Goal: Complete application form: Complete application form

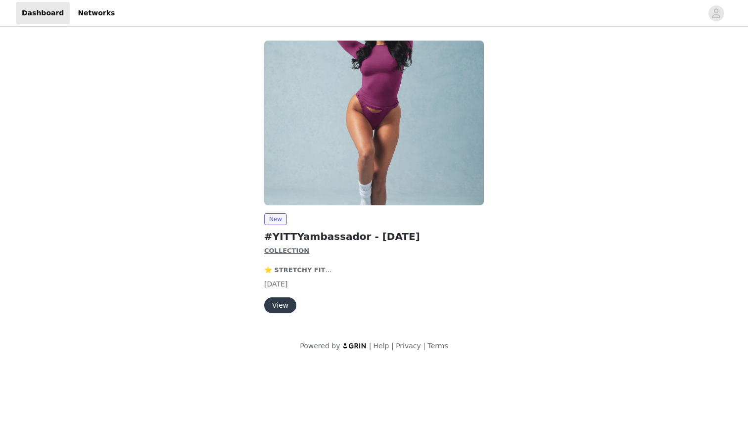
click at [276, 306] on button "View" at bounding box center [280, 305] width 32 height 16
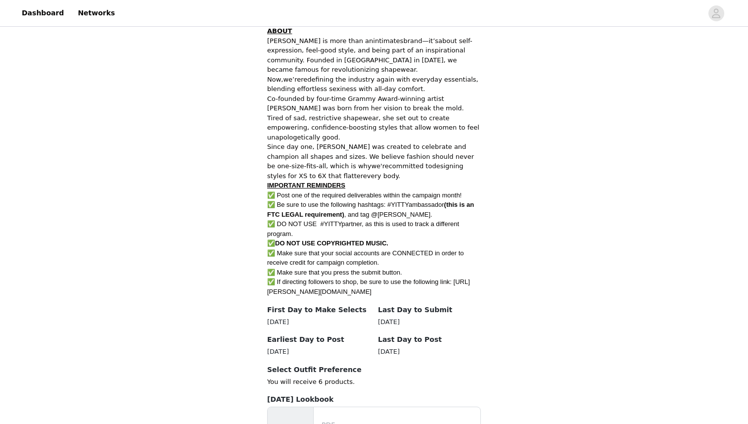
scroll to position [534, 0]
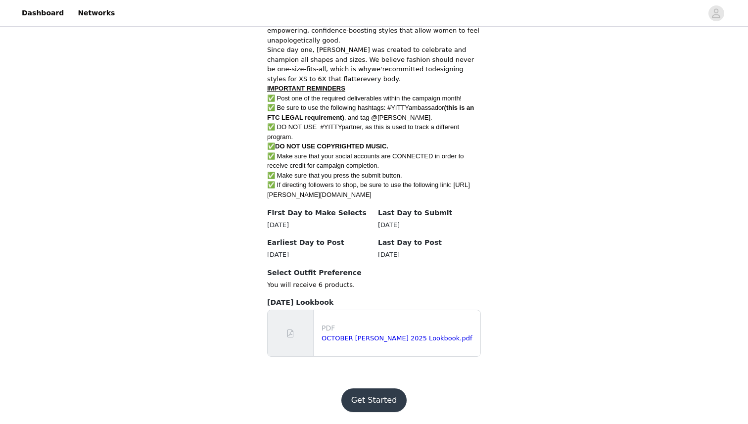
click at [376, 403] on button "Get Started" at bounding box center [374, 400] width 66 height 24
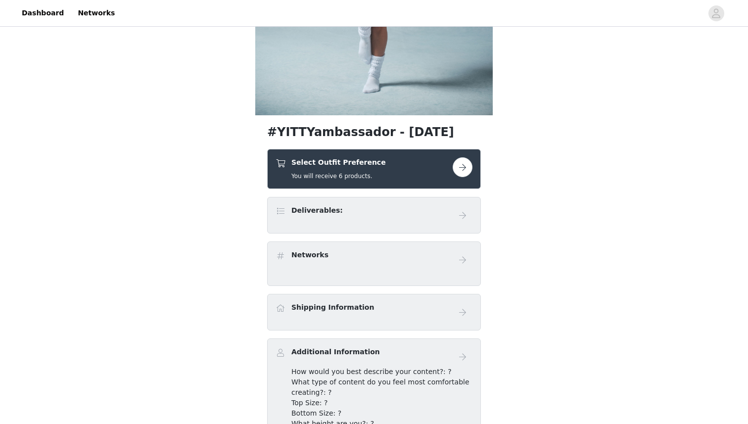
scroll to position [234, 0]
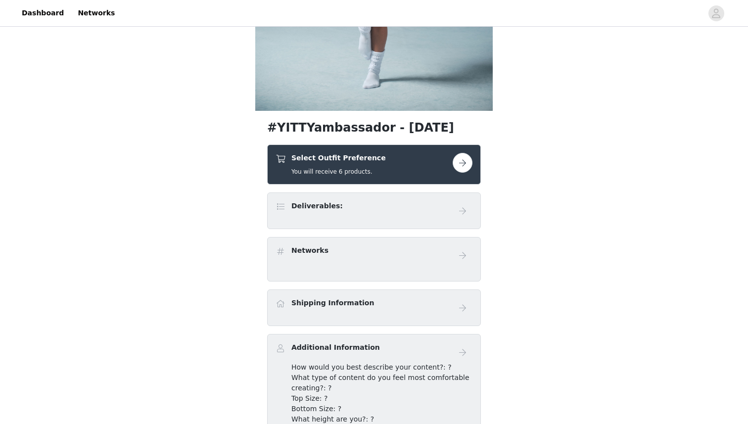
click at [374, 203] on div "Deliverables:" at bounding box center [363, 208] width 177 height 14
click at [455, 162] on button "button" at bounding box center [462, 163] width 20 height 20
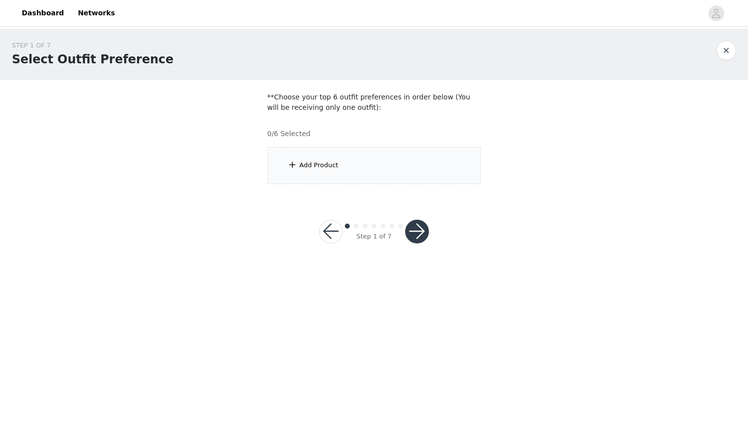
click at [307, 171] on div "Add Product" at bounding box center [374, 165] width 214 height 37
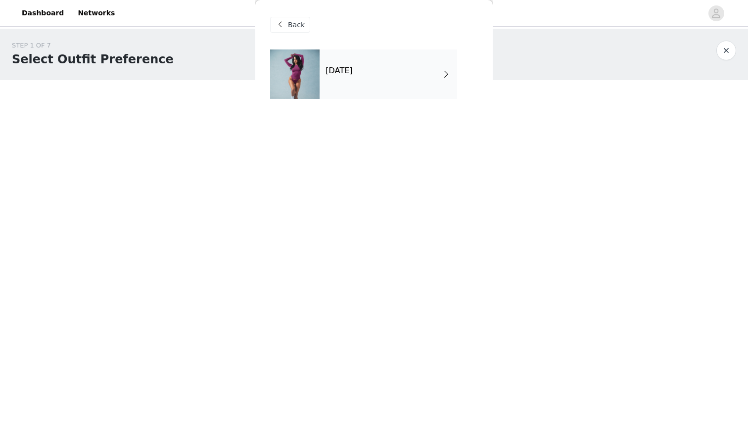
click at [381, 73] on div "[DATE]" at bounding box center [387, 73] width 137 height 49
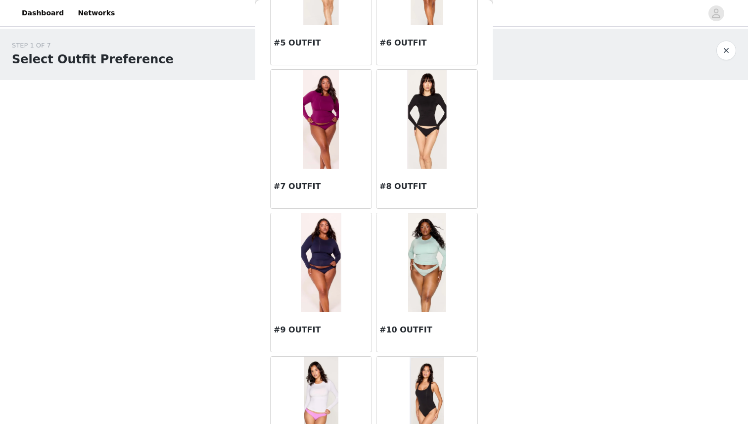
scroll to position [424, 0]
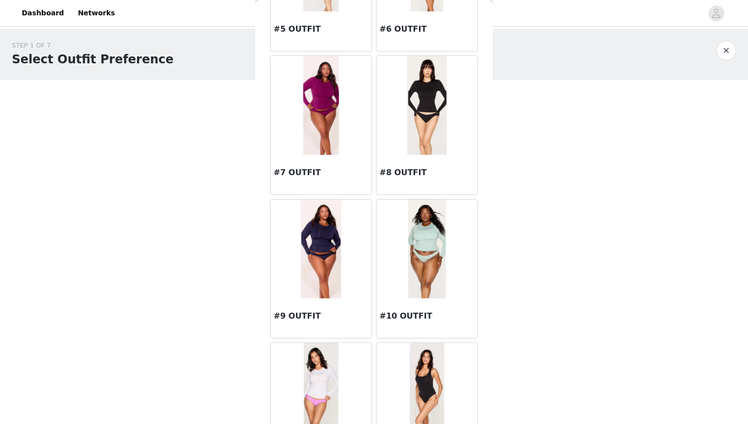
click at [324, 247] on img at bounding box center [321, 248] width 40 height 99
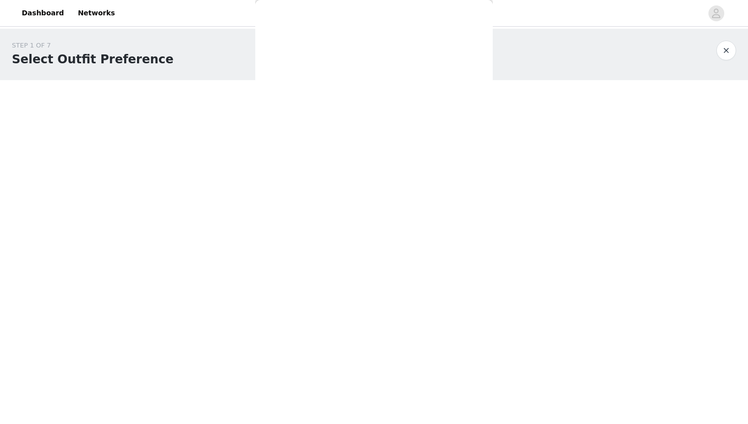
scroll to position [0, 0]
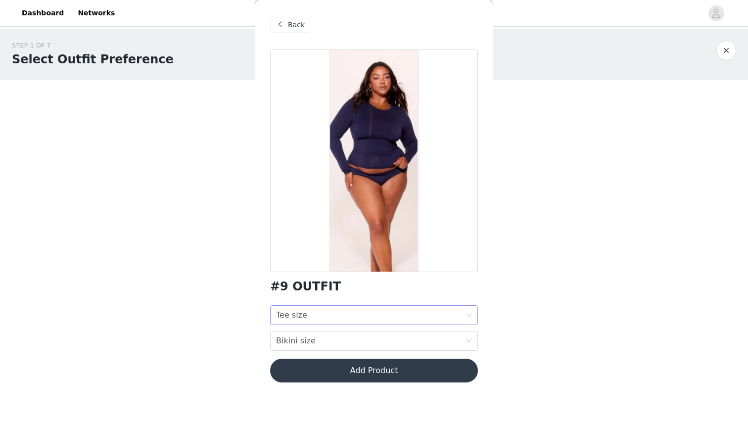
click at [307, 313] on div "Tee size Tee size" at bounding box center [370, 315] width 189 height 19
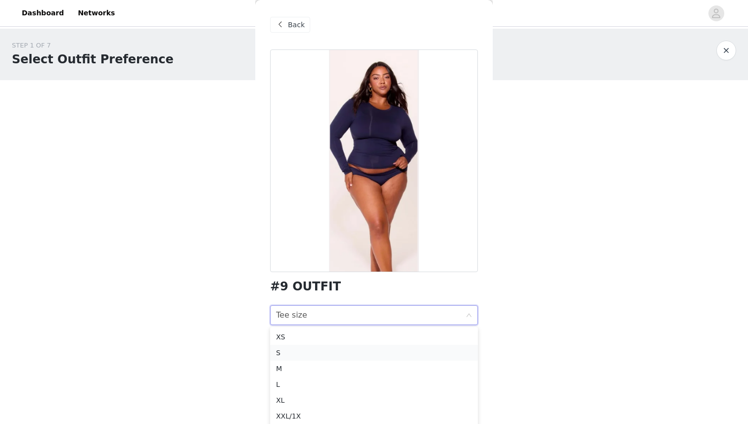
click at [287, 349] on div "S" at bounding box center [374, 352] width 196 height 11
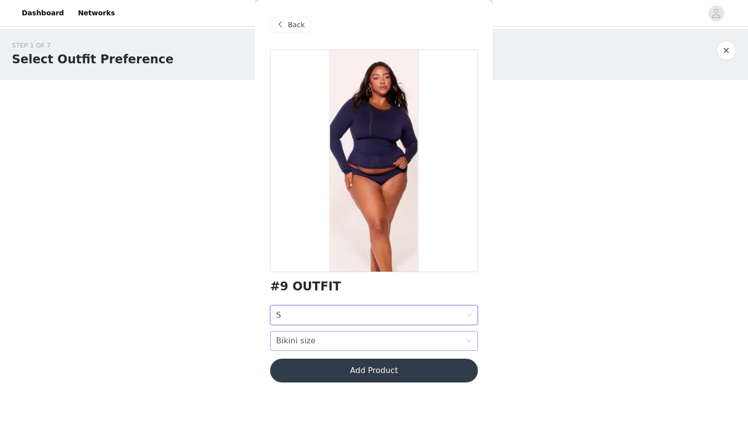
click at [307, 341] on div "Bikini size" at bounding box center [296, 340] width 40 height 19
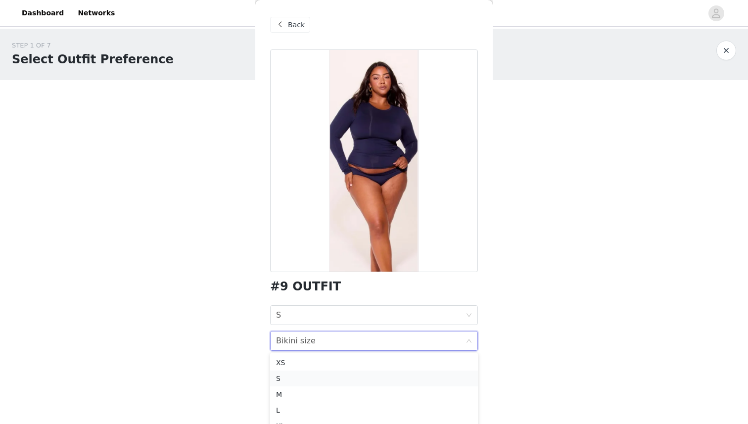
click at [292, 379] on div "S" at bounding box center [374, 378] width 196 height 11
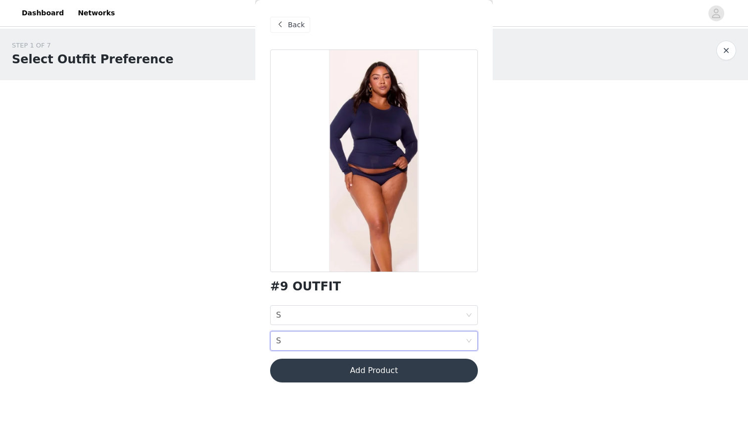
click at [354, 373] on button "Add Product" at bounding box center [374, 371] width 208 height 24
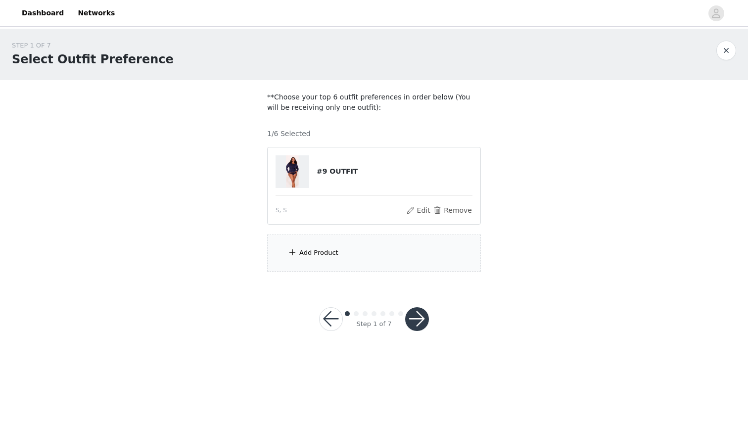
click at [323, 260] on div "Add Product" at bounding box center [374, 252] width 214 height 37
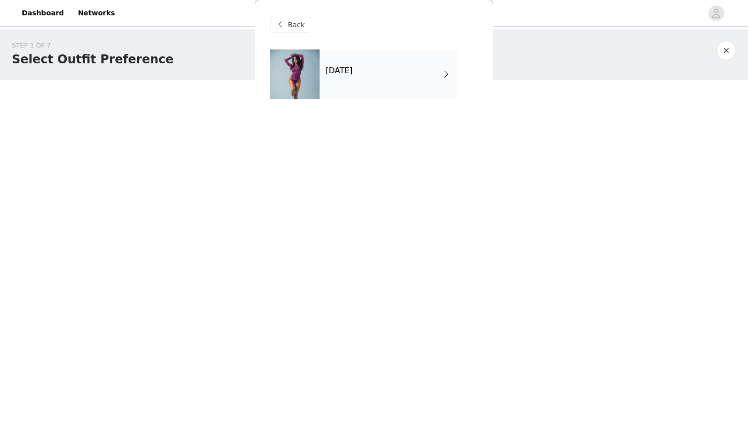
click at [324, 79] on div "[DATE]" at bounding box center [387, 73] width 137 height 49
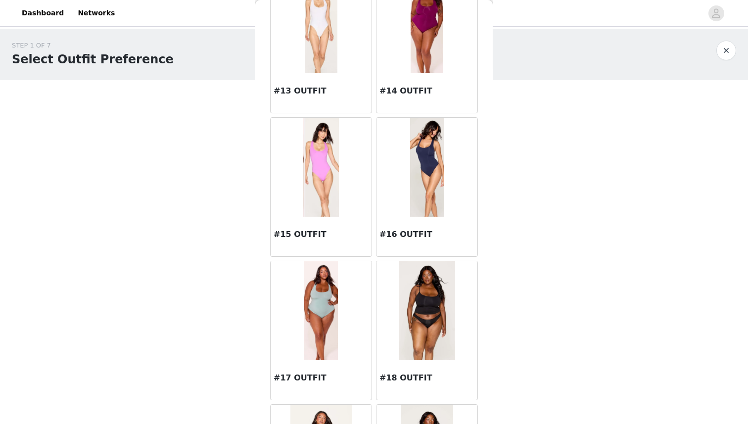
scroll to position [1089, 0]
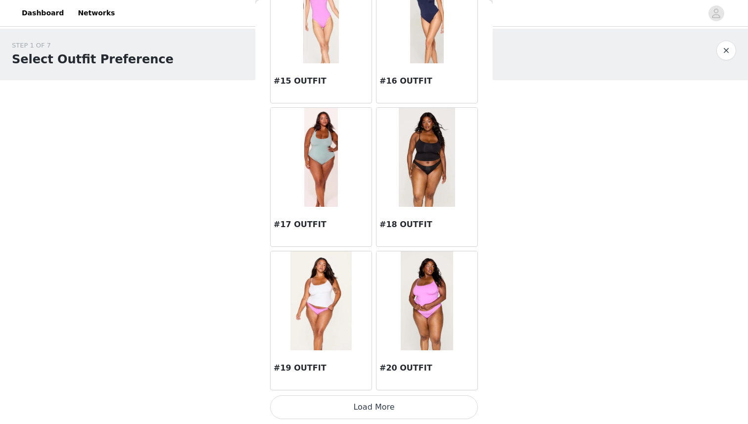
click at [378, 411] on button "Load More" at bounding box center [374, 407] width 208 height 24
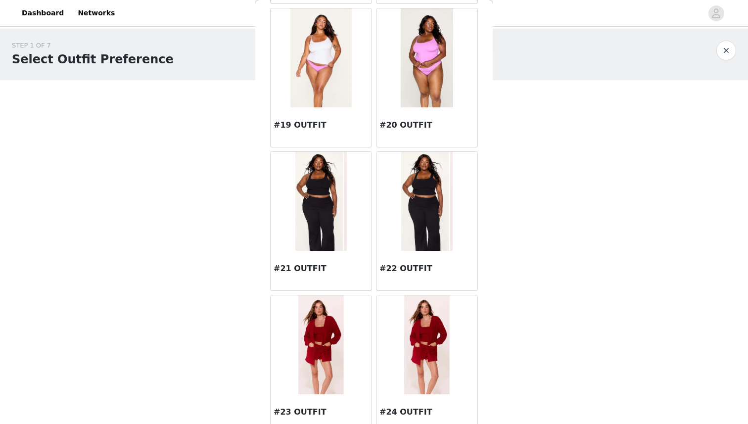
scroll to position [1333, 0]
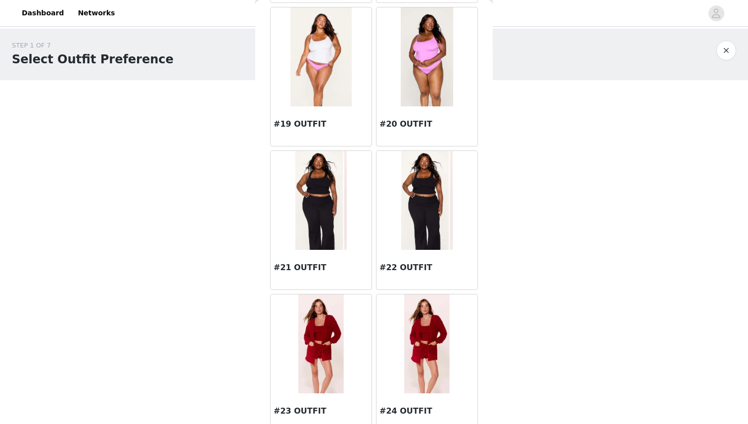
click at [321, 231] on img at bounding box center [320, 200] width 51 height 99
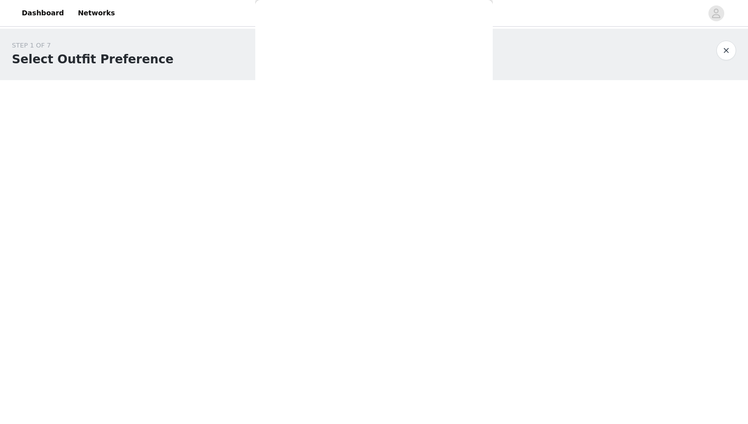
scroll to position [0, 0]
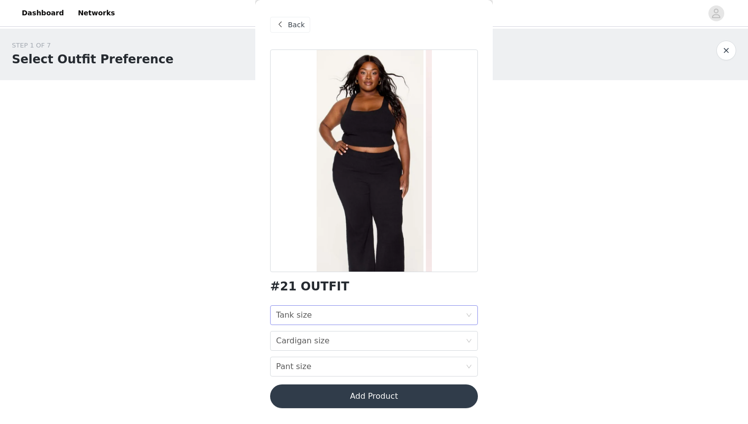
click at [300, 312] on div "Tank size" at bounding box center [294, 315] width 36 height 19
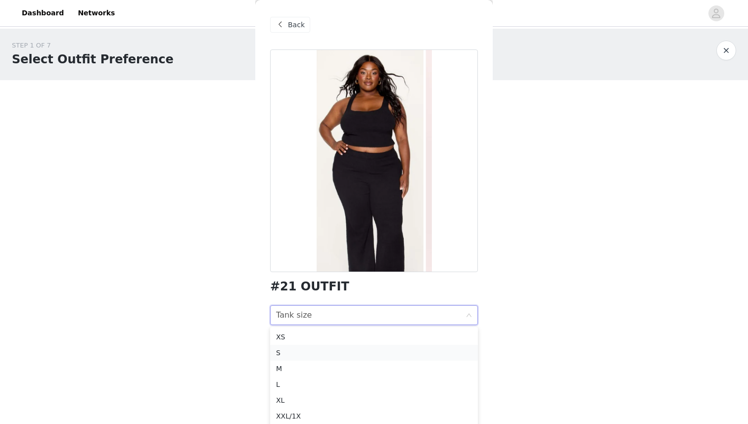
click at [284, 353] on div "S" at bounding box center [374, 352] width 196 height 11
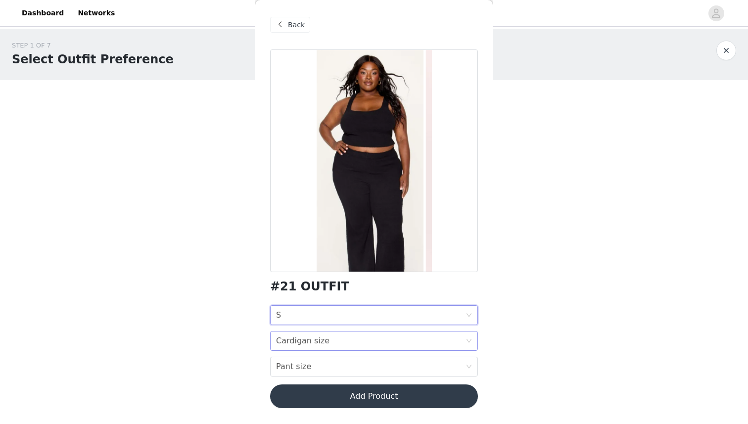
click at [297, 340] on div "Cardigan size" at bounding box center [302, 340] width 53 height 19
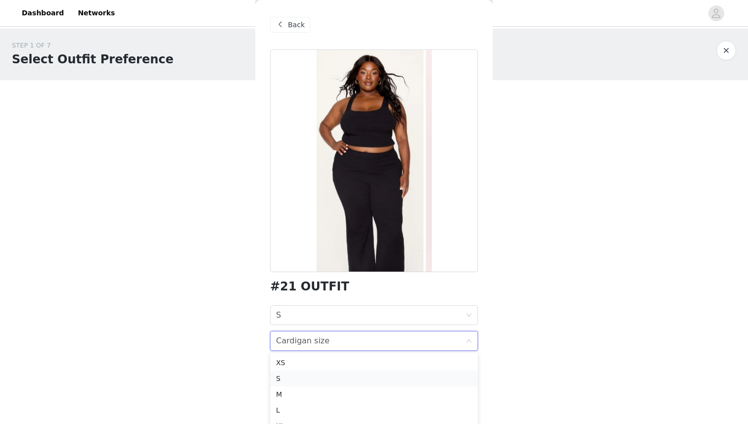
click at [289, 372] on li "S" at bounding box center [374, 378] width 208 height 16
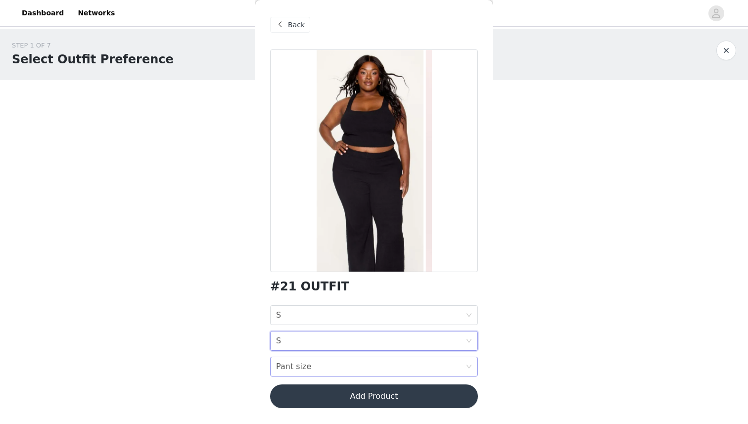
click at [307, 358] on div "Pant size" at bounding box center [293, 366] width 35 height 19
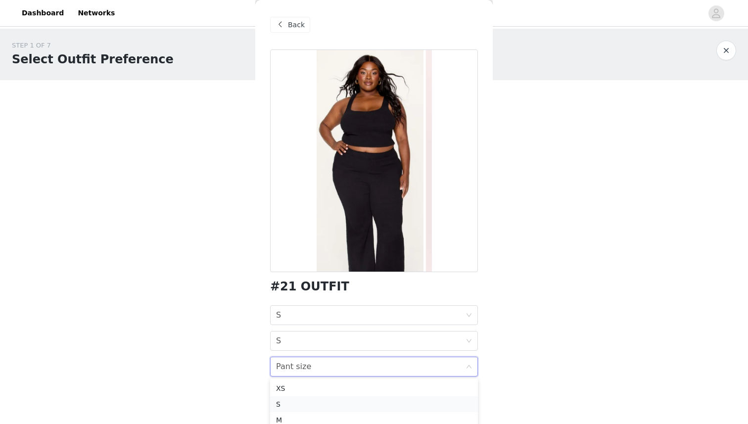
click at [282, 404] on div "S" at bounding box center [374, 404] width 196 height 11
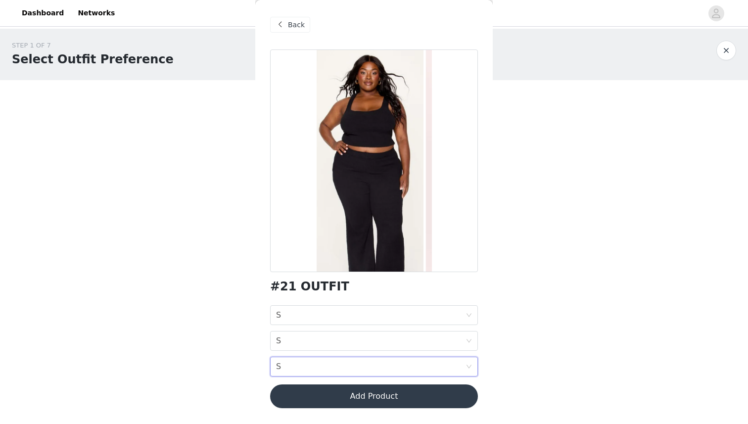
click at [332, 400] on button "Add Product" at bounding box center [374, 396] width 208 height 24
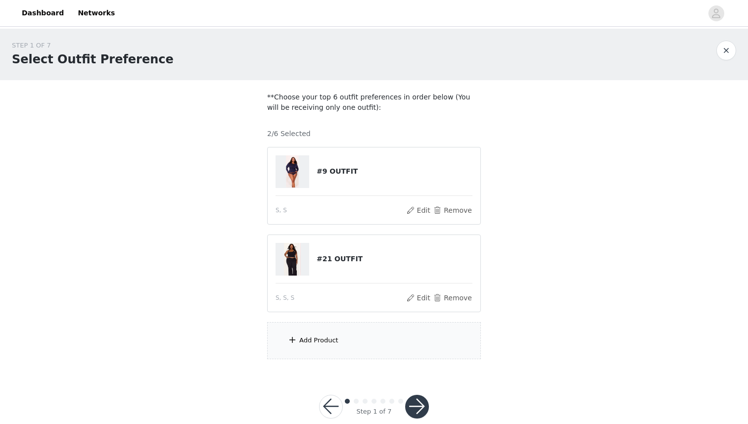
click at [327, 335] on div "Add Product" at bounding box center [318, 340] width 39 height 10
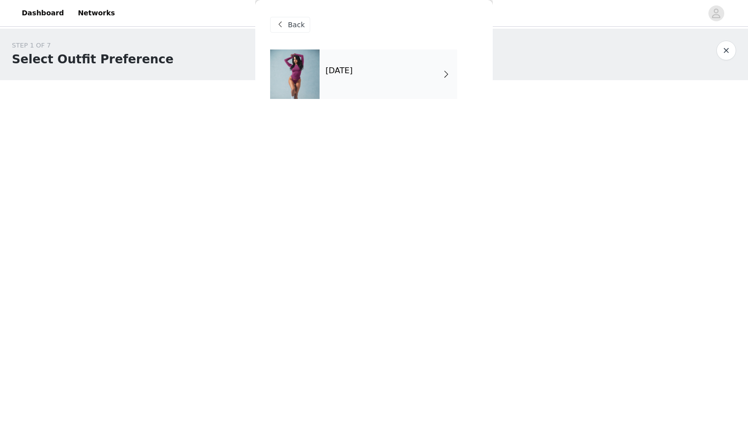
click at [347, 84] on div "[DATE]" at bounding box center [387, 73] width 137 height 49
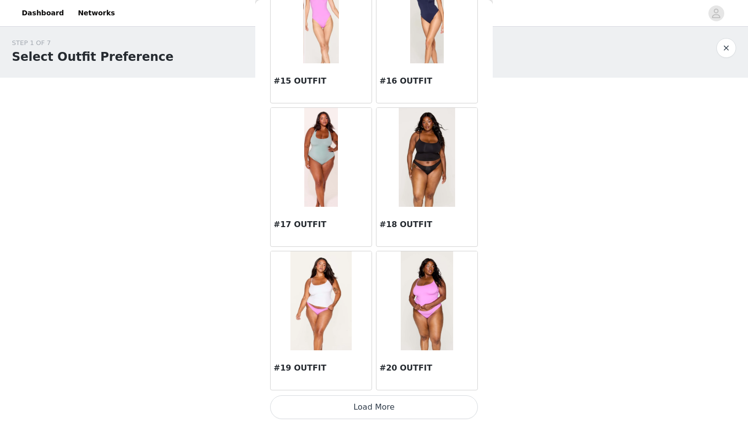
scroll to position [18, 0]
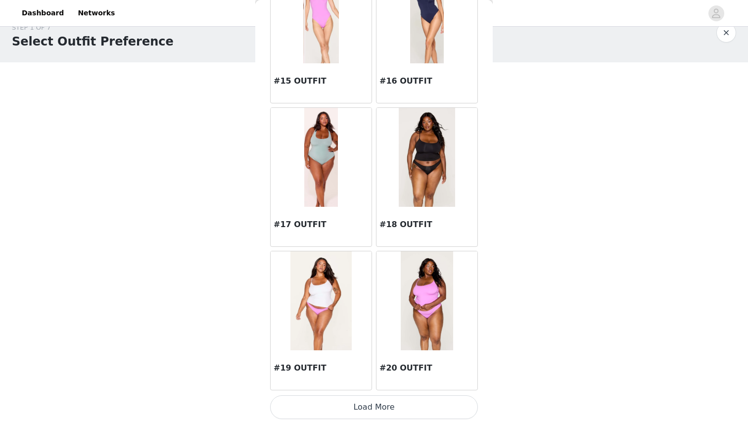
click at [391, 406] on button "Load More" at bounding box center [374, 407] width 208 height 24
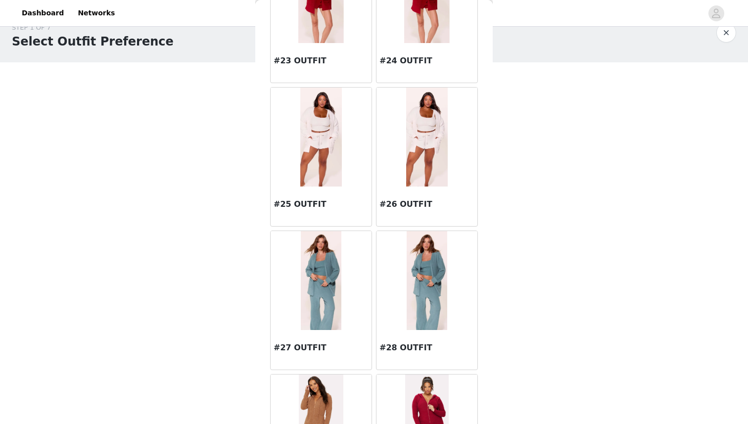
scroll to position [1679, 0]
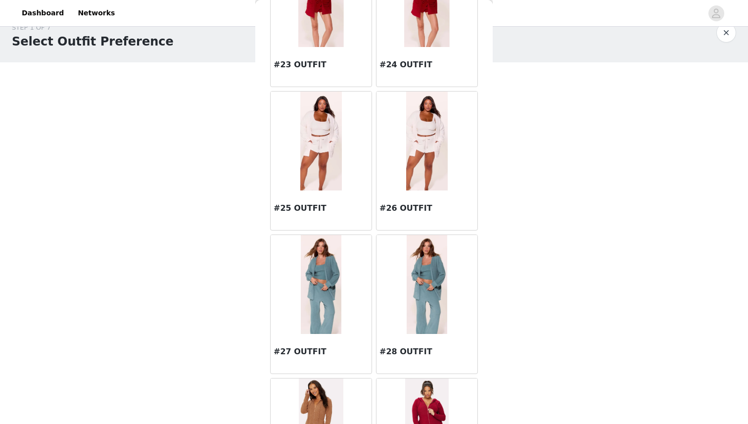
click at [318, 144] on img at bounding box center [321, 140] width 42 height 99
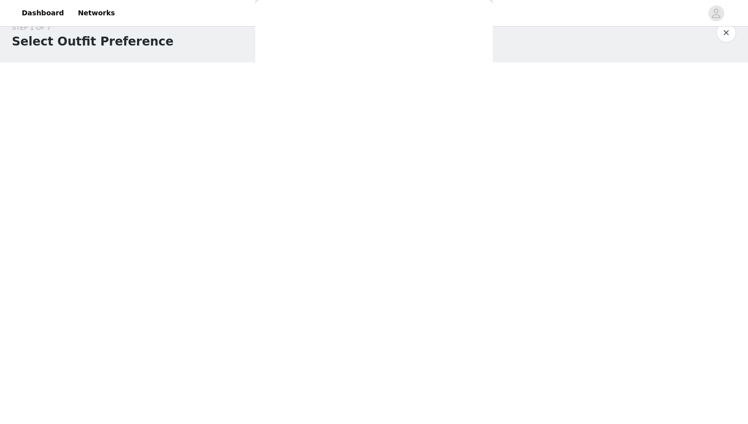
scroll to position [0, 0]
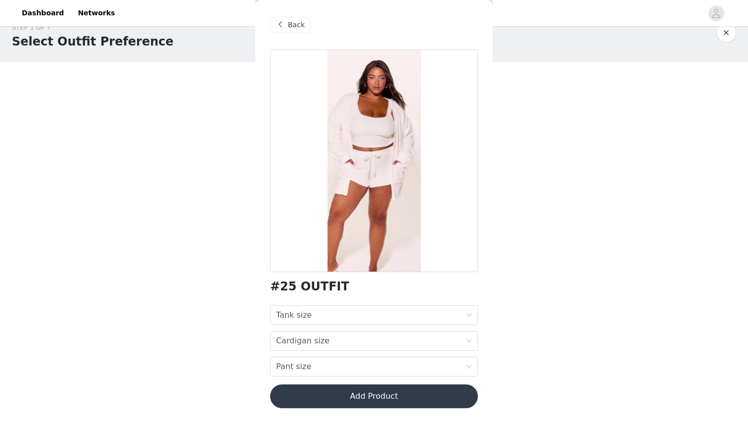
click at [284, 20] on span at bounding box center [280, 25] width 12 height 12
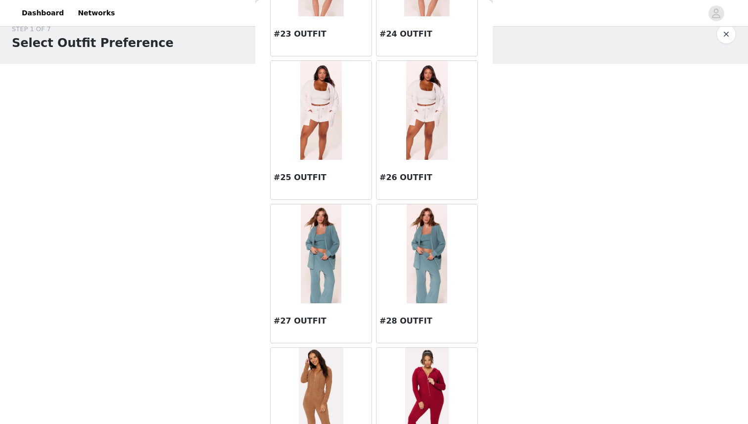
scroll to position [1722, 0]
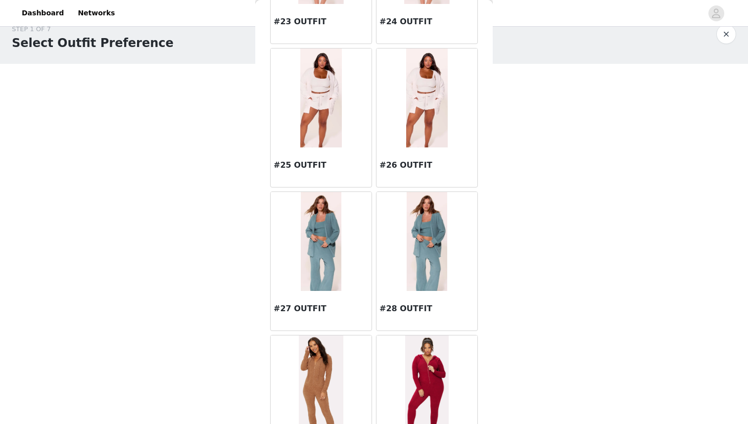
click at [318, 258] on img at bounding box center [321, 241] width 40 height 99
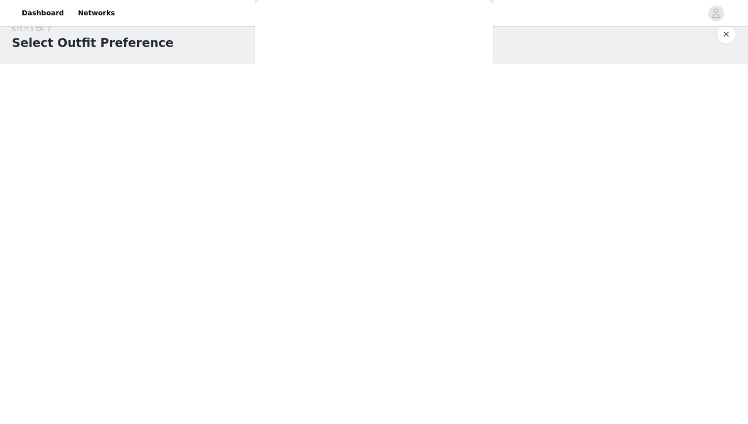
scroll to position [0, 0]
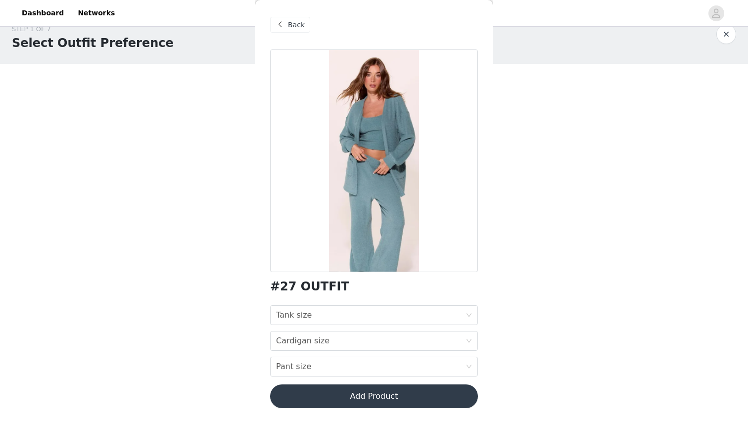
click at [288, 23] on span "Back" at bounding box center [296, 25] width 17 height 10
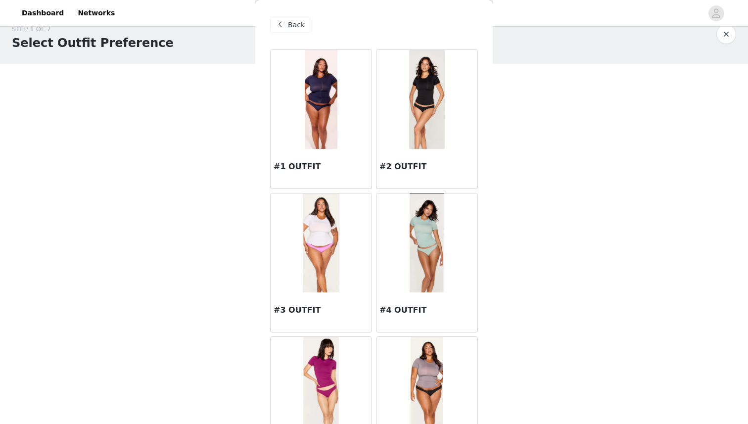
click at [435, 96] on img at bounding box center [427, 99] width 36 height 99
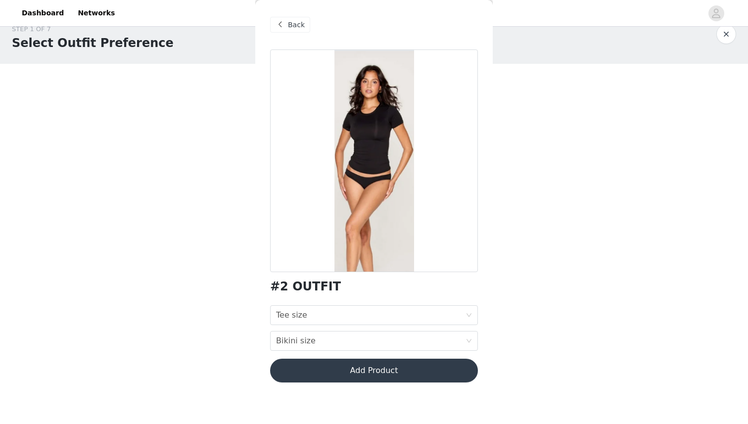
click at [290, 27] on span "Back" at bounding box center [296, 25] width 17 height 10
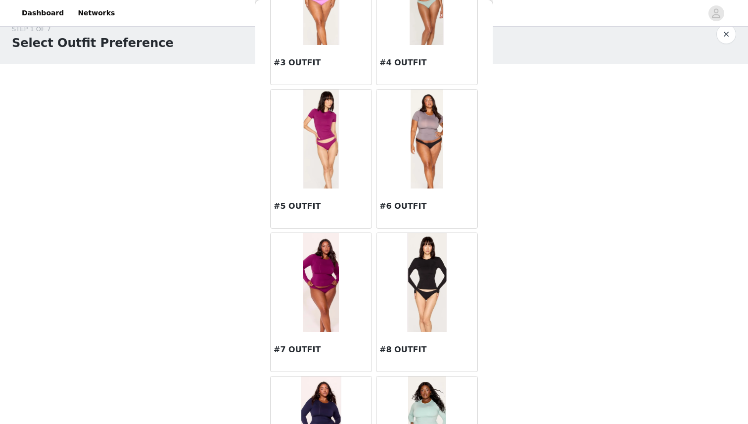
scroll to position [257, 0]
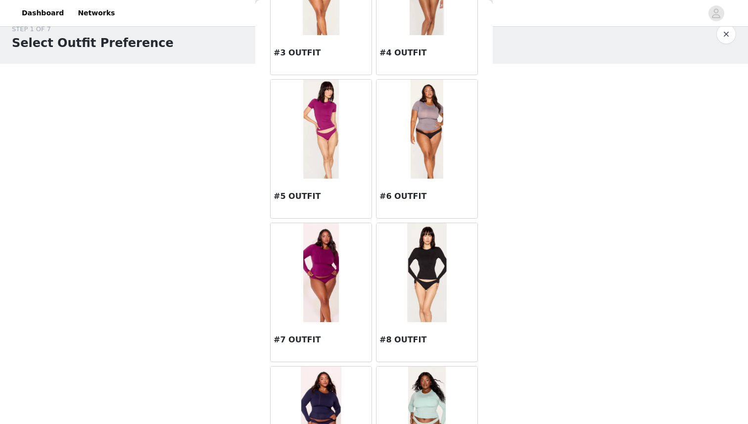
click at [416, 281] on img at bounding box center [427, 272] width 40 height 99
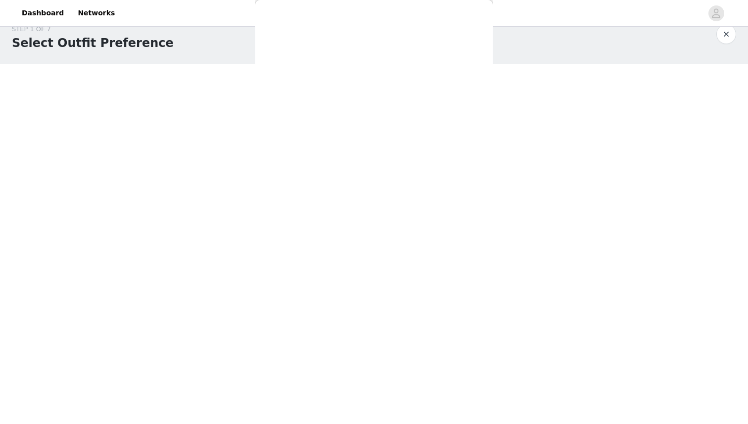
scroll to position [0, 0]
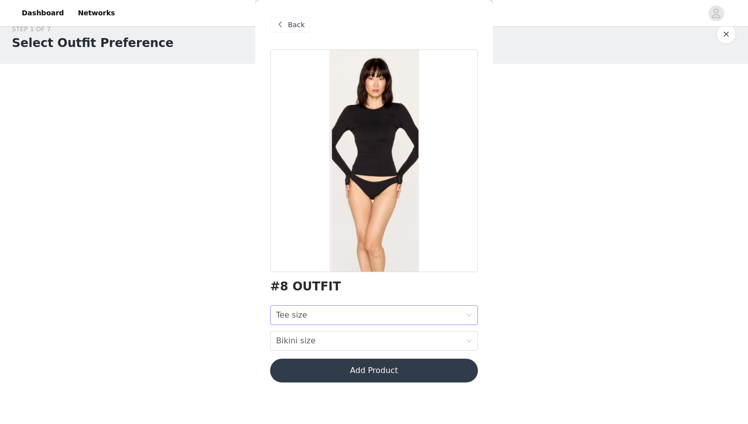
click at [324, 310] on div "Tee size Tee size" at bounding box center [370, 315] width 189 height 19
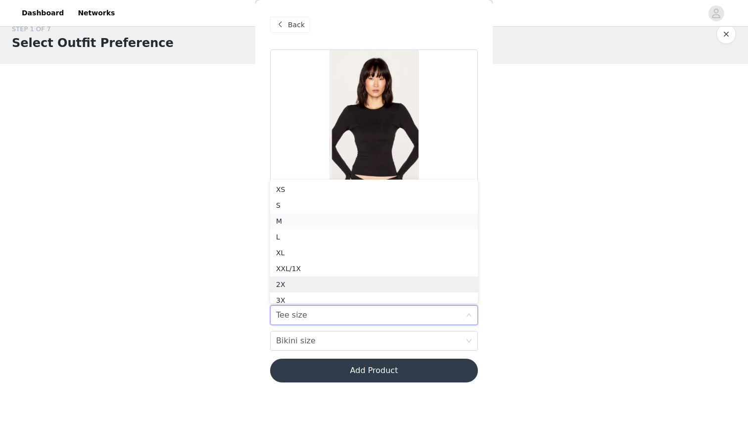
scroll to position [5, 0]
click at [297, 202] on div "S" at bounding box center [374, 200] width 196 height 11
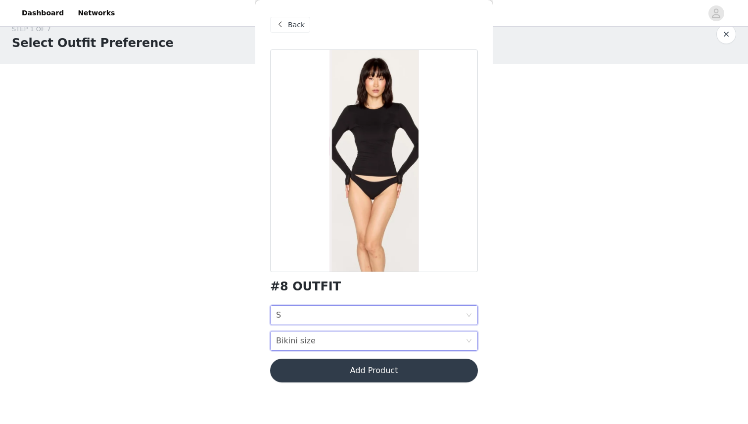
click at [321, 340] on div "Bikini size Bikini size" at bounding box center [370, 340] width 189 height 19
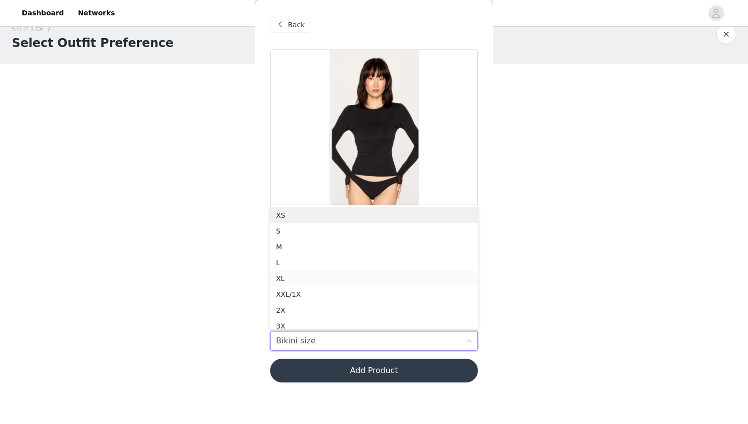
scroll to position [4, 0]
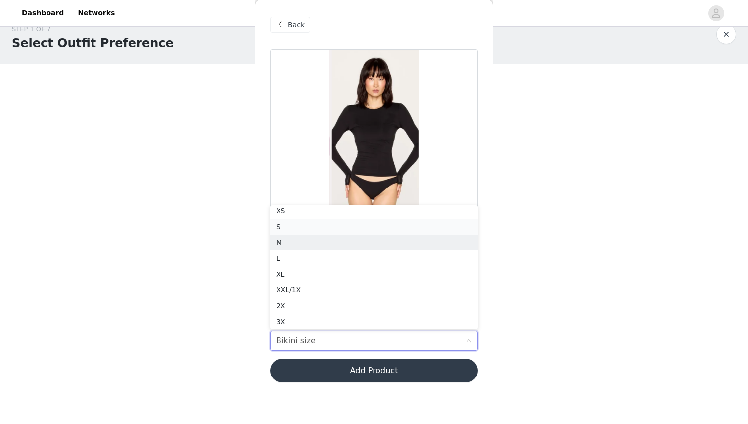
click at [308, 227] on div "S" at bounding box center [374, 226] width 196 height 11
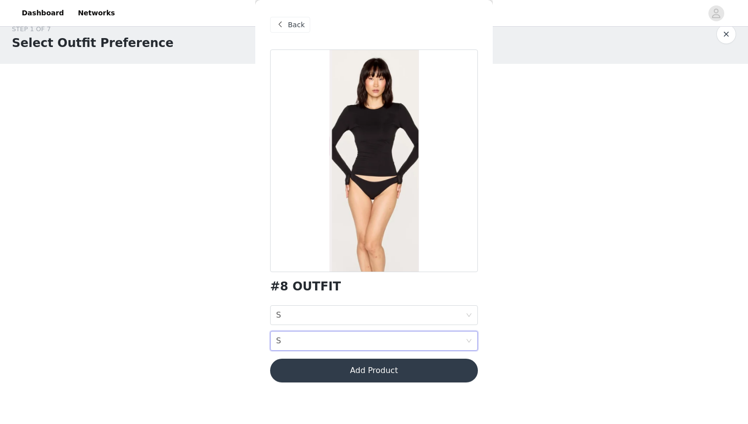
click at [350, 375] on button "Add Product" at bounding box center [374, 371] width 208 height 24
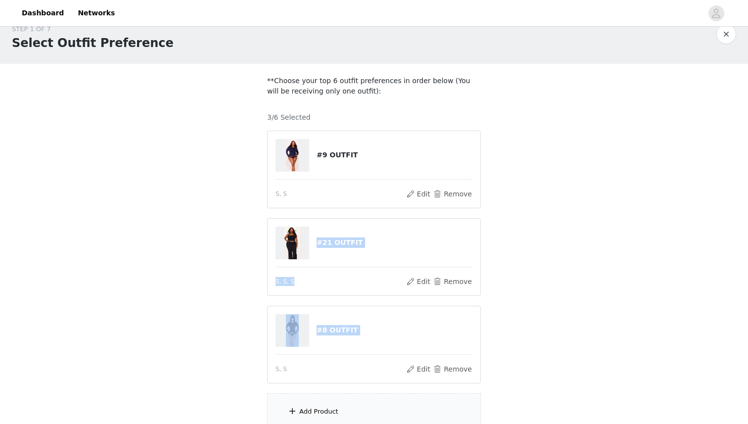
drag, startPoint x: 382, startPoint y: 364, endPoint x: 381, endPoint y: 222, distance: 142.4
click at [381, 222] on div "#9 OUTFIT S, S Edit Remove #21 OUTFIT S, S, S Edit Remove #8 OUTFIT S, S Edit R…" at bounding box center [374, 257] width 214 height 253
click at [229, 346] on div "STEP 1 OF 7 Select Outfit Preference **Choose your top 6 outfit preferences in …" at bounding box center [374, 227] width 748 height 430
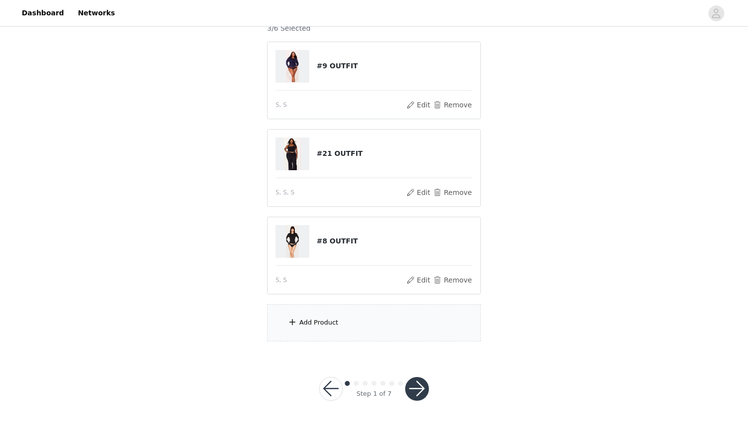
click at [309, 326] on div "Add Product" at bounding box center [318, 322] width 39 height 10
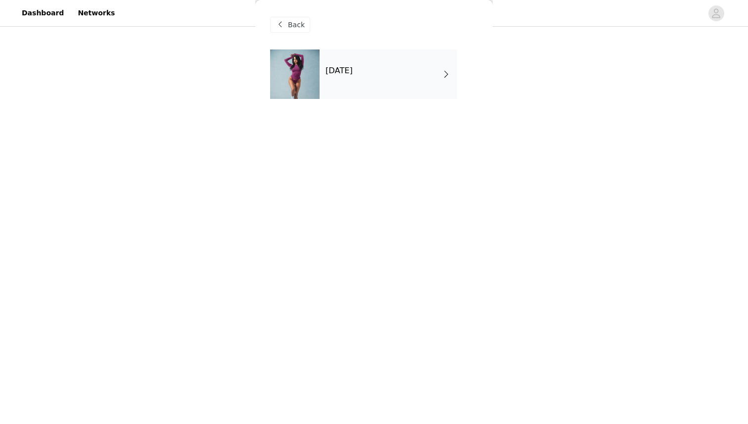
click at [370, 90] on div "[DATE]" at bounding box center [387, 73] width 137 height 49
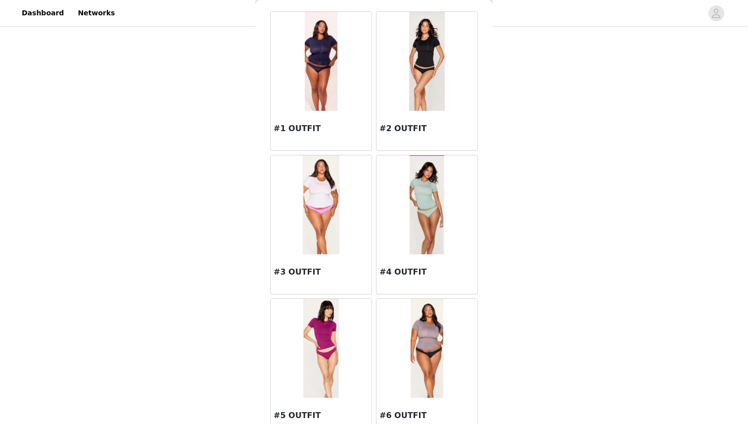
scroll to position [39, 0]
click at [318, 61] on img at bounding box center [321, 60] width 33 height 99
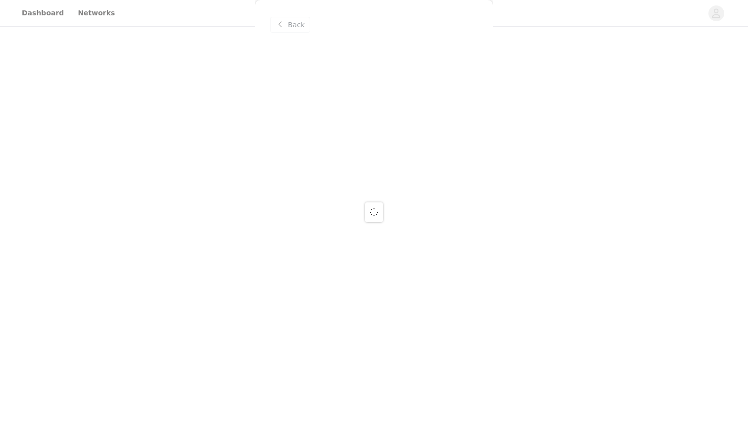
scroll to position [0, 0]
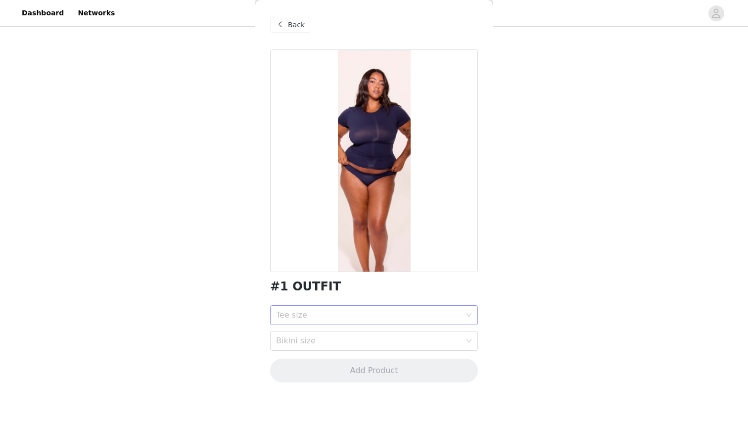
click at [337, 319] on div "Tee size" at bounding box center [368, 315] width 185 height 10
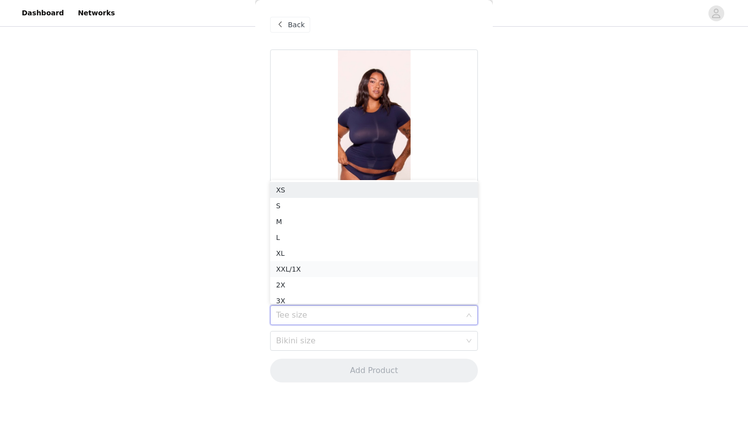
scroll to position [5, 0]
click at [301, 200] on div "S" at bounding box center [374, 200] width 196 height 11
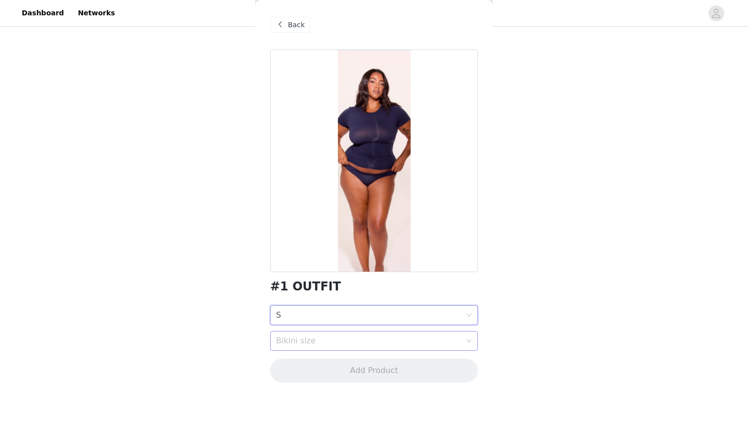
click at [301, 345] on div "Bikini size" at bounding box center [368, 341] width 185 height 10
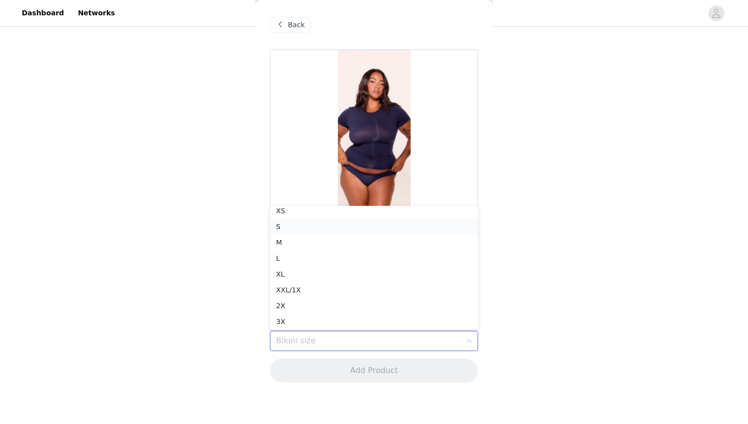
click at [294, 226] on div "S" at bounding box center [374, 226] width 196 height 11
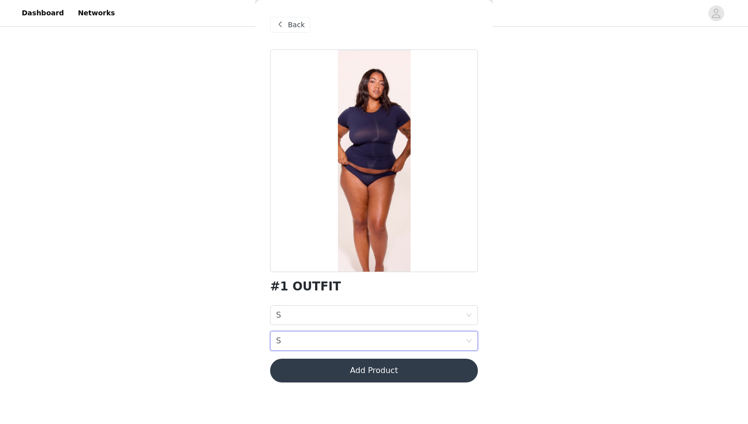
click at [357, 369] on button "Add Product" at bounding box center [374, 371] width 208 height 24
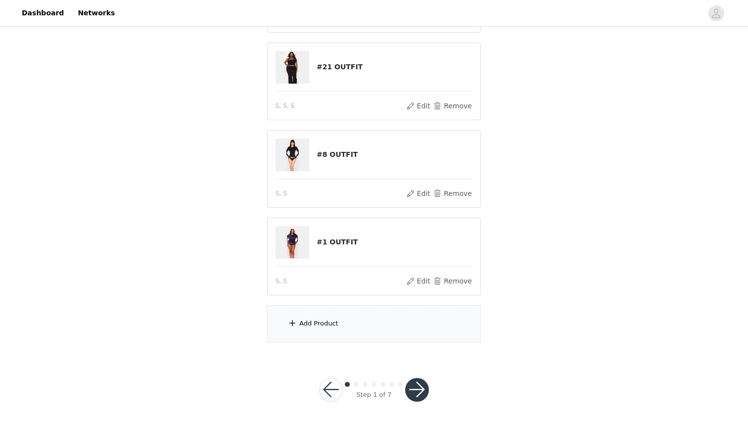
scroll to position [193, 0]
click at [332, 320] on div "Add Product" at bounding box center [318, 322] width 39 height 10
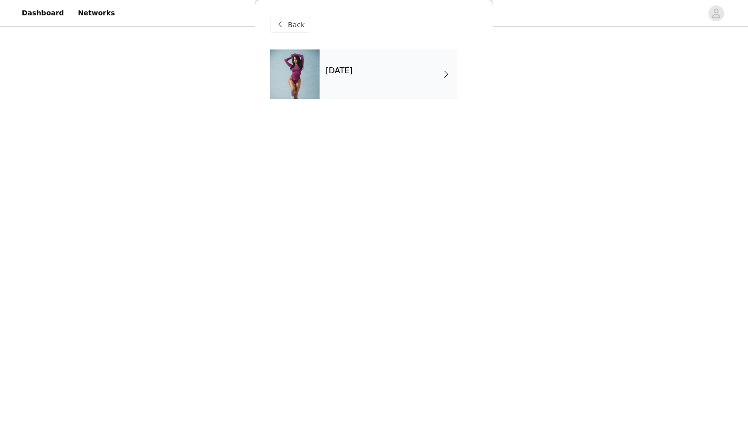
click at [359, 87] on div "[DATE]" at bounding box center [387, 73] width 137 height 49
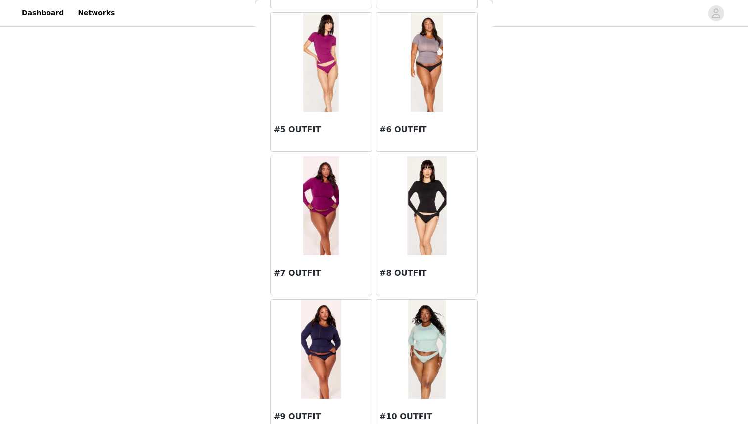
scroll to position [323, 0]
click at [317, 333] on img at bounding box center [321, 350] width 40 height 99
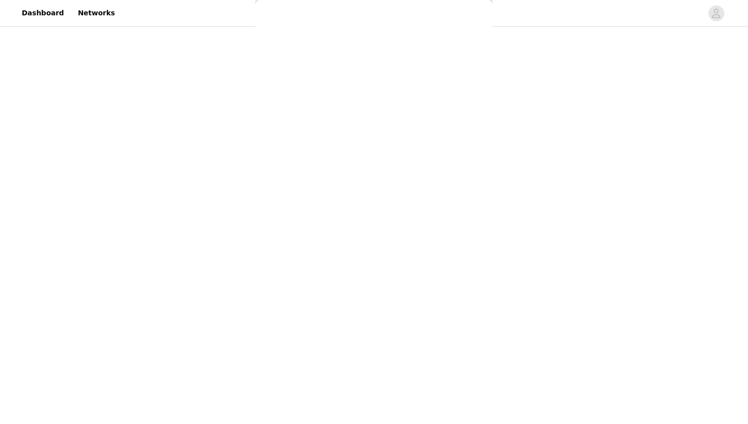
scroll to position [0, 0]
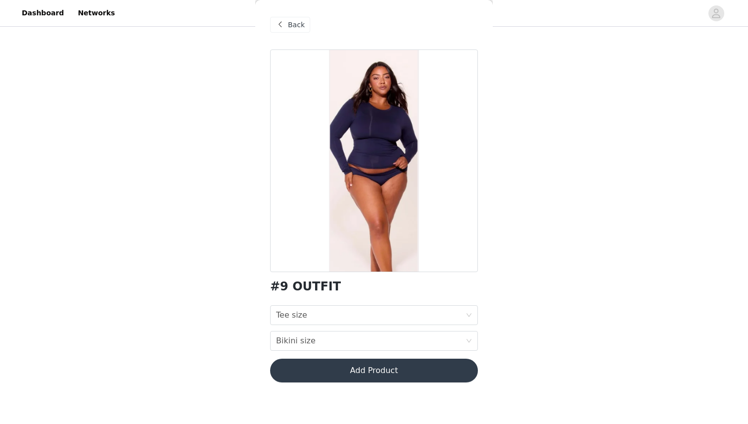
click at [283, 25] on span at bounding box center [280, 25] width 12 height 12
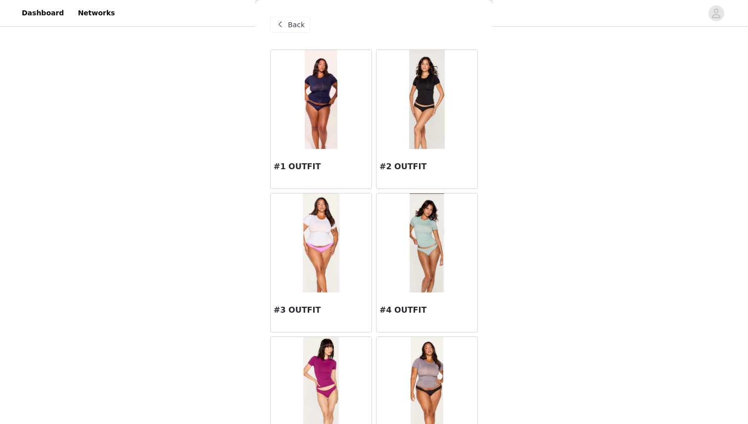
scroll to position [150, 0]
click at [414, 119] on img at bounding box center [427, 99] width 36 height 99
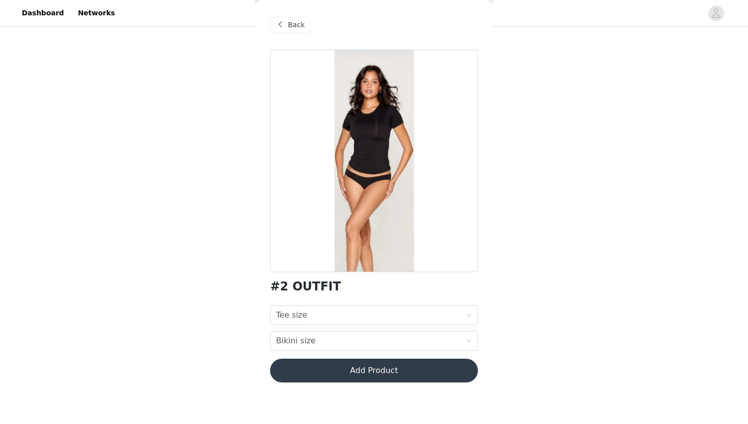
click at [297, 23] on span "Back" at bounding box center [296, 25] width 17 height 10
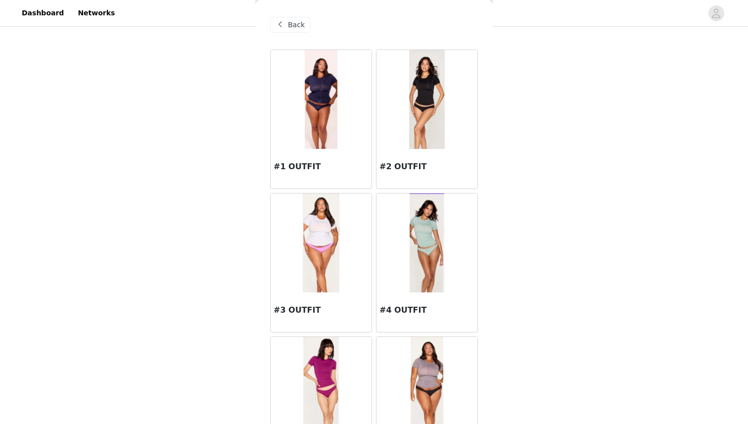
click at [318, 239] on img at bounding box center [321, 242] width 37 height 99
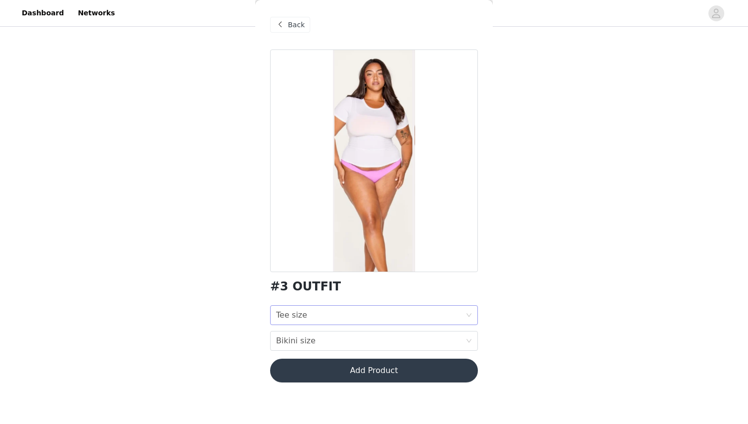
click at [302, 315] on div "Tee size" at bounding box center [291, 315] width 31 height 19
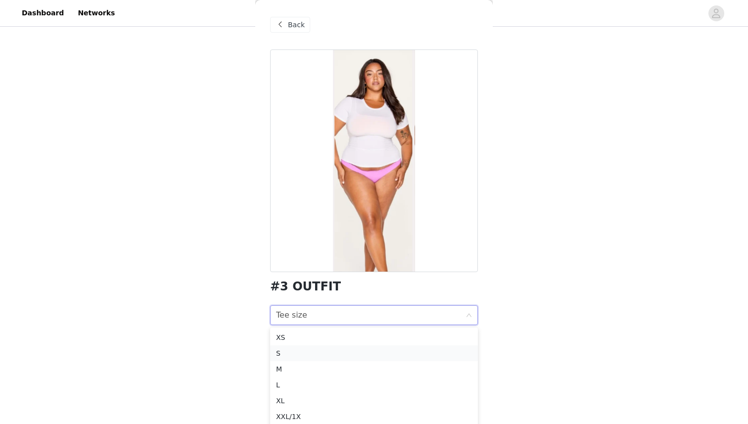
click at [284, 353] on div "S" at bounding box center [374, 353] width 196 height 11
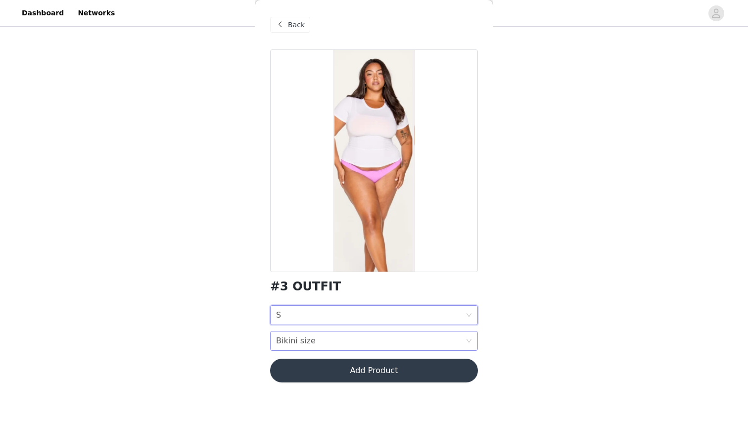
click at [313, 340] on div "Bikini size Bikini size" at bounding box center [370, 340] width 189 height 19
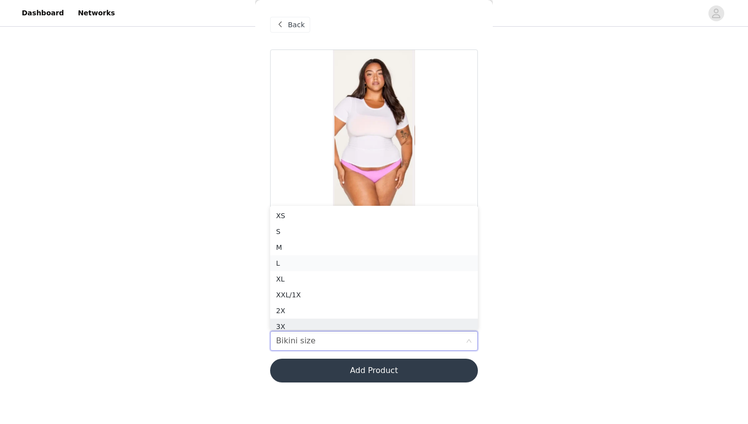
scroll to position [5, 0]
click at [298, 226] on div "S" at bounding box center [374, 226] width 196 height 11
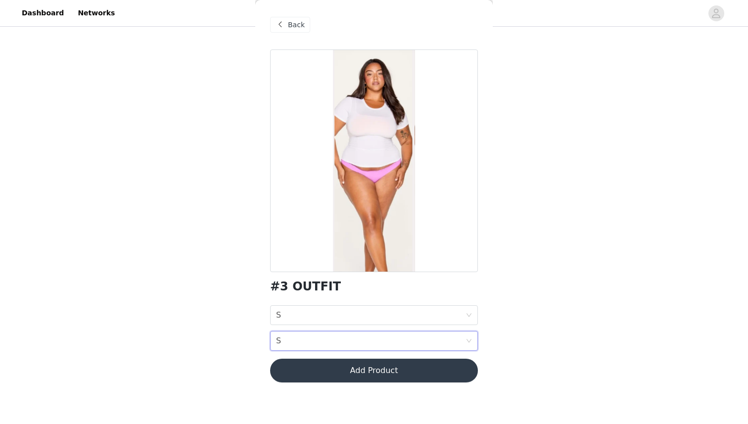
click at [356, 375] on button "Add Product" at bounding box center [374, 371] width 208 height 24
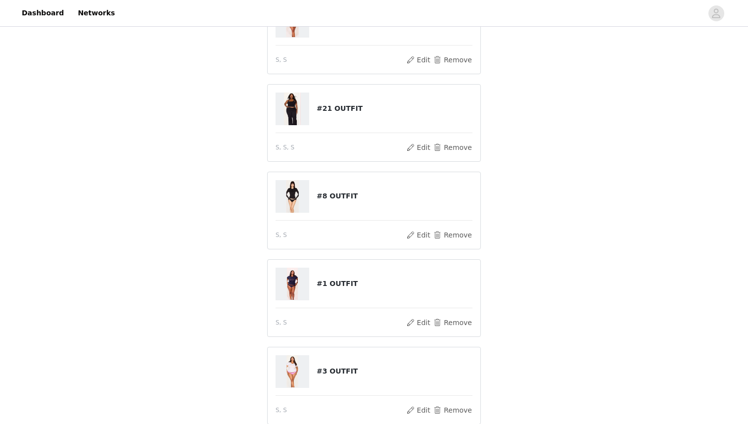
scroll to position [280, 0]
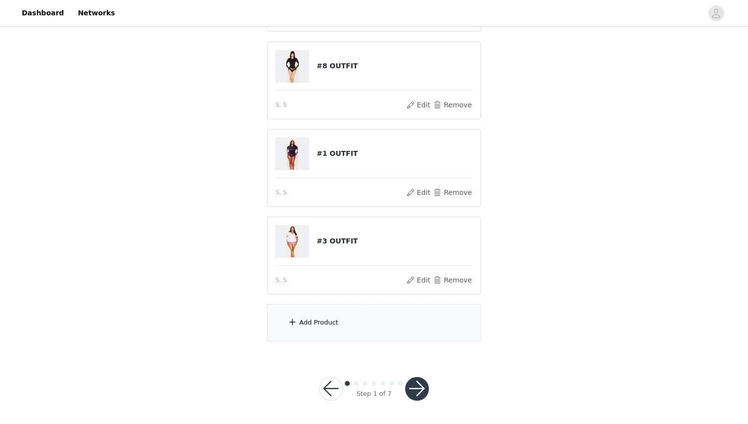
click at [347, 320] on div "Add Product" at bounding box center [374, 322] width 214 height 37
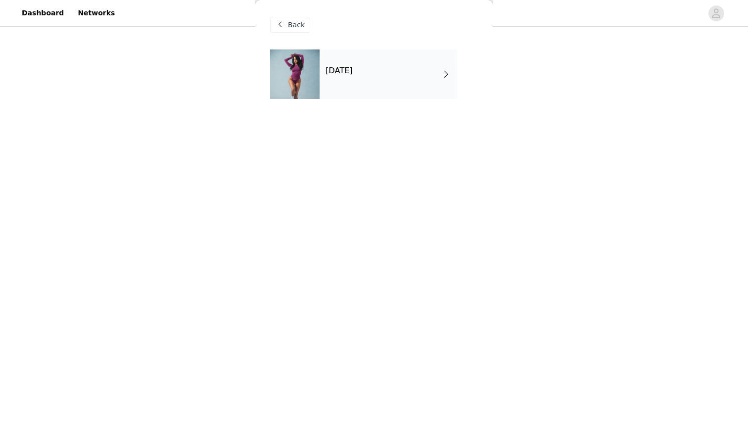
click at [368, 78] on div "[DATE]" at bounding box center [387, 73] width 137 height 49
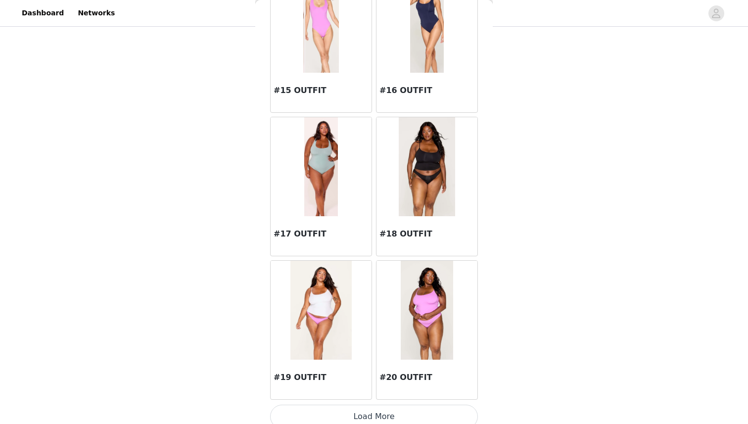
scroll to position [1089, 0]
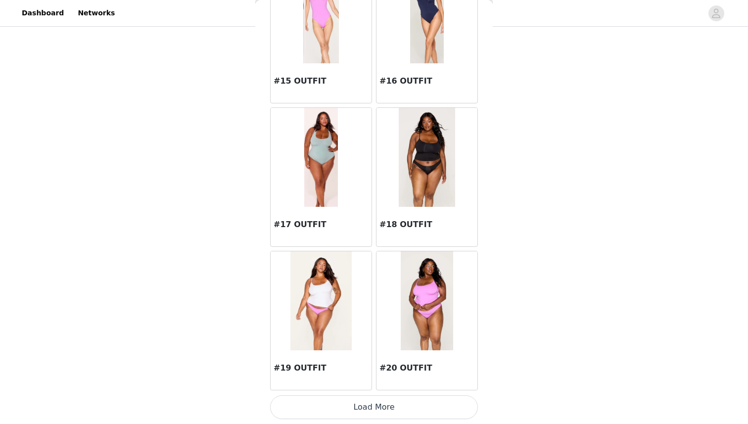
click at [377, 402] on button "Load More" at bounding box center [374, 407] width 208 height 24
click at [447, 162] on img at bounding box center [427, 157] width 57 height 99
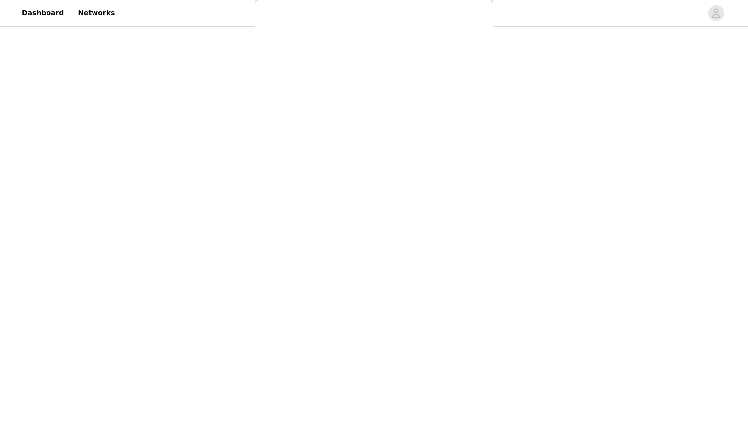
scroll to position [0, 0]
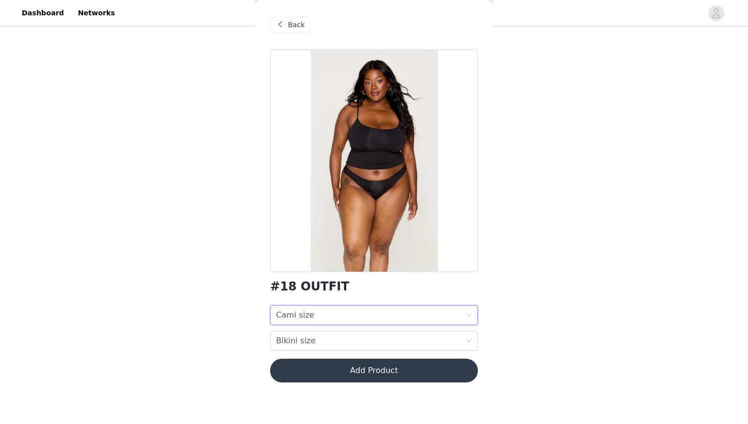
click at [336, 316] on div "Cami size Cami size" at bounding box center [370, 315] width 189 height 19
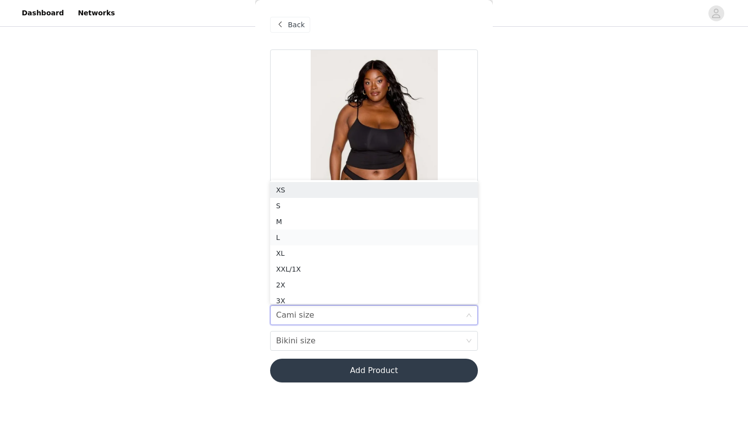
scroll to position [5, 0]
click at [298, 198] on div "S" at bounding box center [374, 200] width 196 height 11
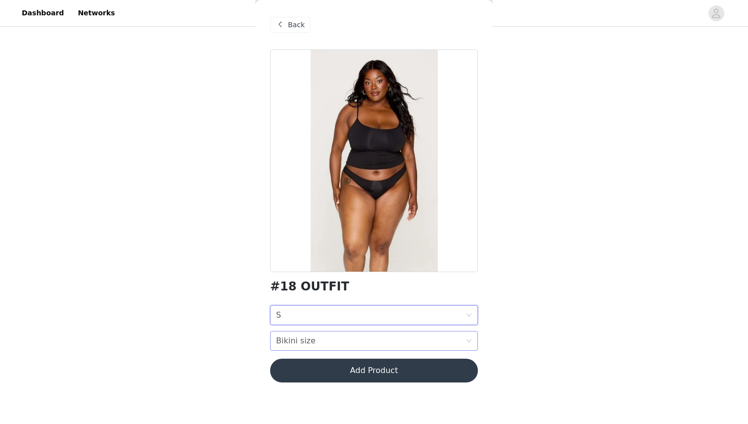
click at [311, 340] on div "Bikini size" at bounding box center [296, 340] width 40 height 19
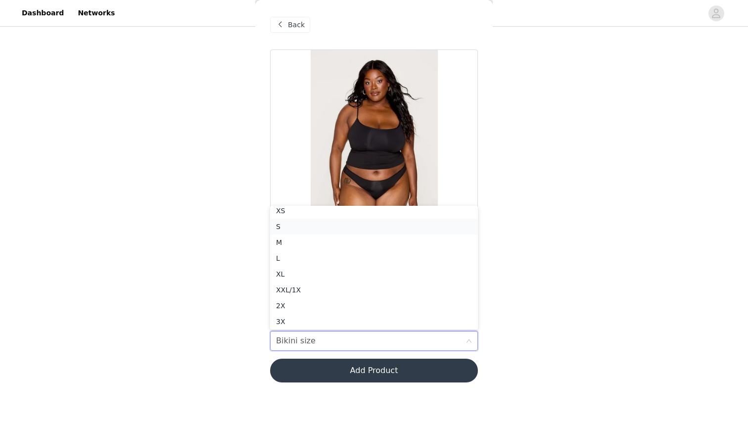
click at [290, 226] on div "S" at bounding box center [374, 226] width 196 height 11
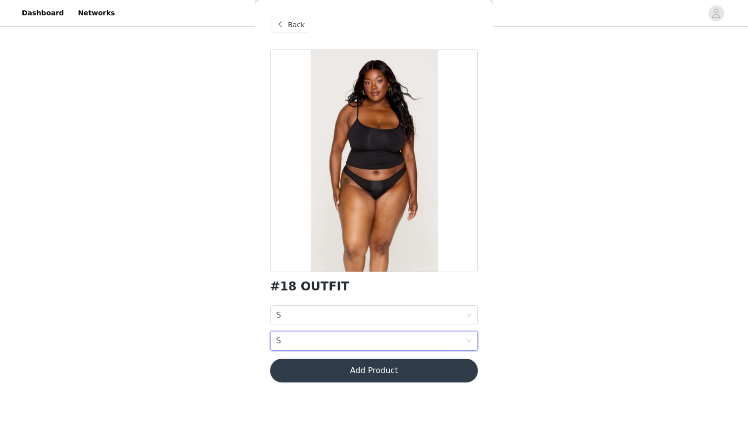
click at [338, 374] on button "Add Product" at bounding box center [374, 371] width 208 height 24
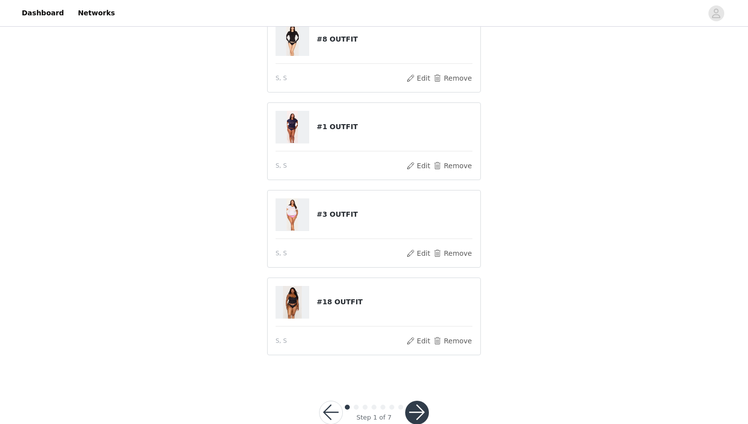
click at [420, 404] on button "button" at bounding box center [417, 413] width 24 height 24
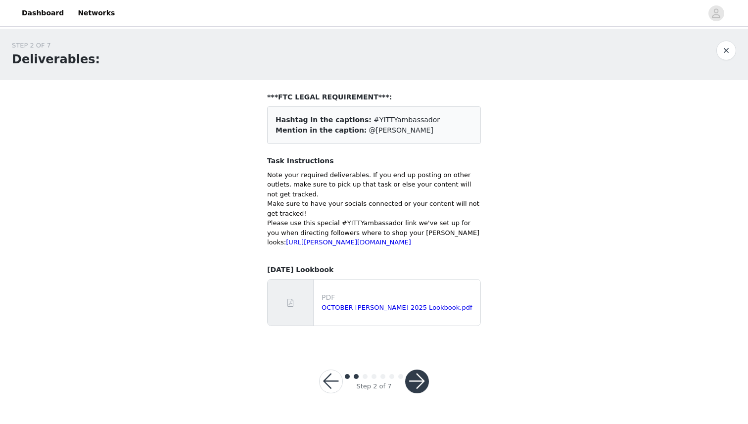
click at [299, 236] on p "Please use this special #YITTYambassador link we've set up for you when directi…" at bounding box center [374, 232] width 214 height 29
click at [290, 226] on p "Please use this special #YITTYambassador link we've set up for you when directi…" at bounding box center [374, 232] width 214 height 29
click at [294, 238] on link "[URL][PERSON_NAME][DOMAIN_NAME]" at bounding box center [348, 241] width 125 height 7
click at [416, 393] on button "button" at bounding box center [417, 381] width 24 height 24
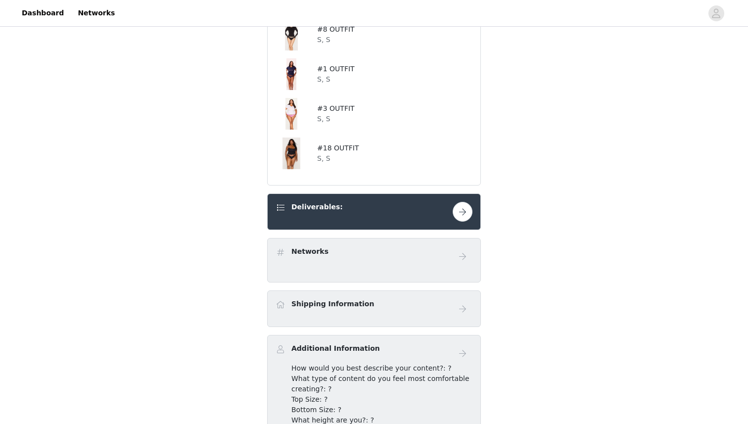
scroll to position [477, 0]
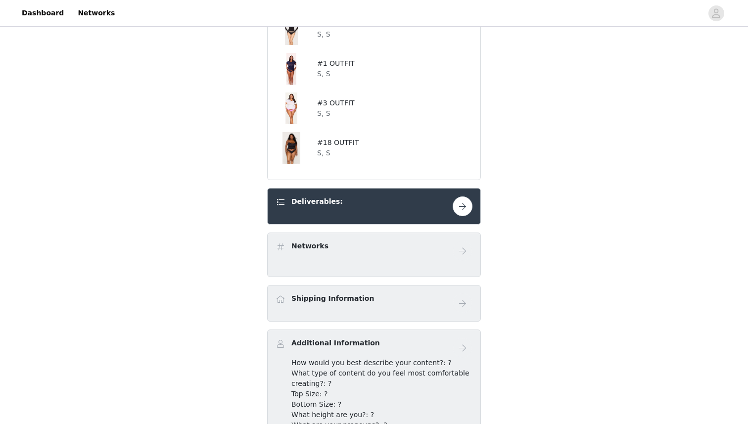
click at [457, 203] on button "button" at bounding box center [462, 206] width 20 height 20
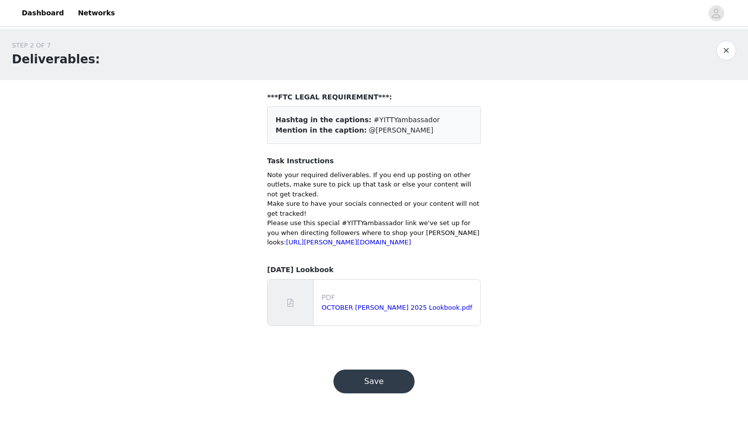
scroll to position [2, 0]
click at [373, 393] on button "Save" at bounding box center [373, 381] width 81 height 24
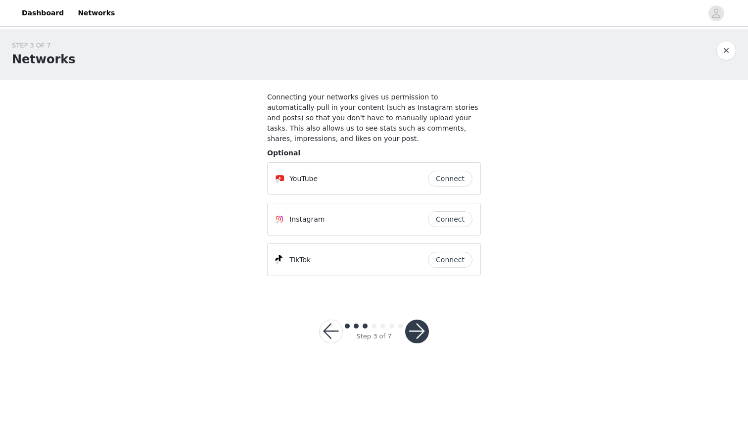
click at [451, 220] on button "Connect" at bounding box center [450, 219] width 45 height 16
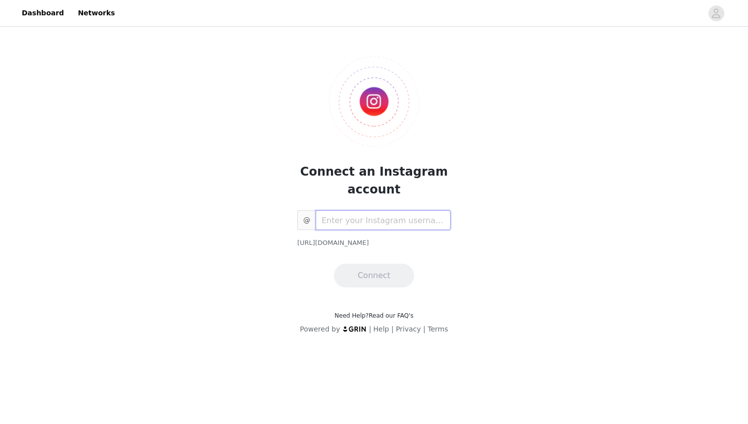
click at [348, 220] on input "text" at bounding box center [382, 220] width 135 height 20
type input "enyabean2"
click at [373, 279] on button "Connect" at bounding box center [374, 276] width 80 height 24
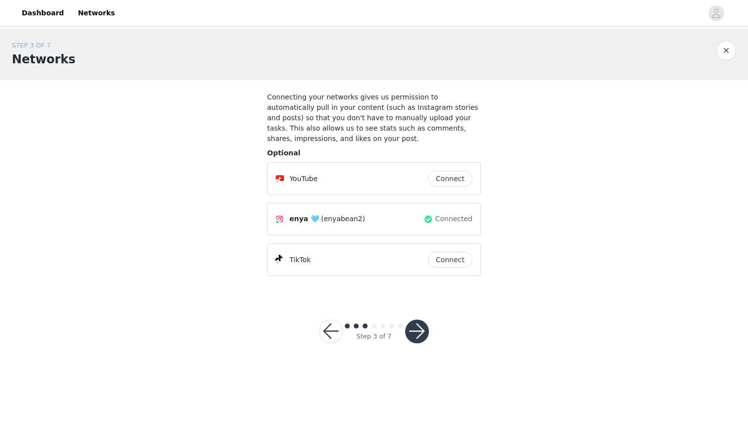
click at [455, 260] on button "Connect" at bounding box center [450, 260] width 45 height 16
click at [412, 330] on button "button" at bounding box center [417, 331] width 24 height 24
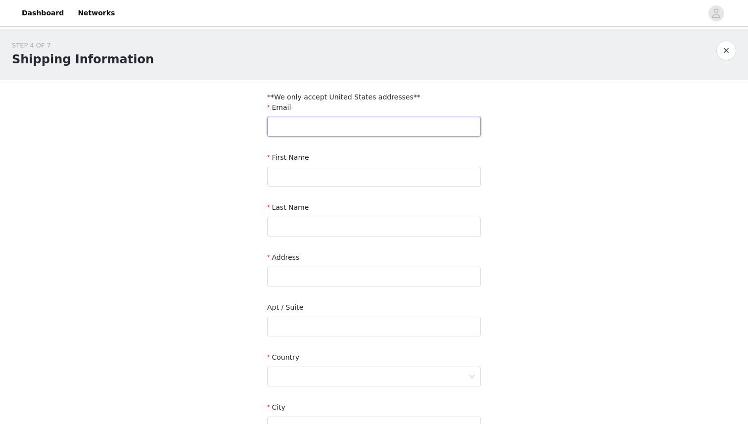
click at [362, 127] on input "text" at bounding box center [374, 127] width 214 height 20
type input "[EMAIL_ADDRESS]"
click at [345, 175] on input "text" at bounding box center [374, 177] width 214 height 20
type input "Enya"
click at [287, 222] on input "text" at bounding box center [374, 227] width 214 height 20
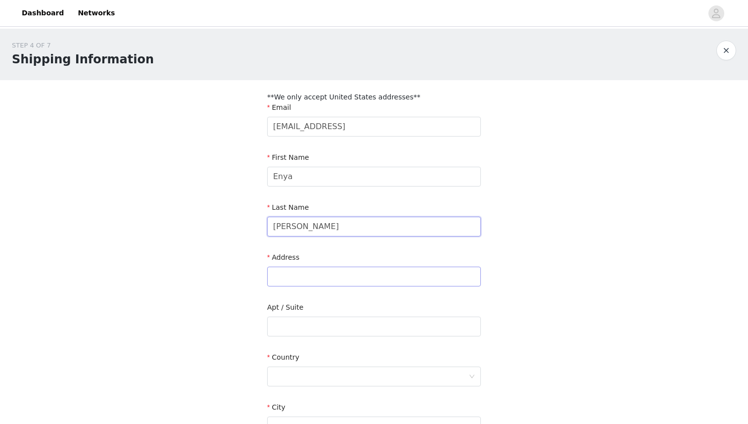
type input "[PERSON_NAME]"
click at [275, 277] on input "text" at bounding box center [374, 277] width 214 height 20
type input "[STREET_ADDRESS]"
click at [279, 326] on input "text" at bounding box center [374, 326] width 214 height 20
type input "Unit 2100D"
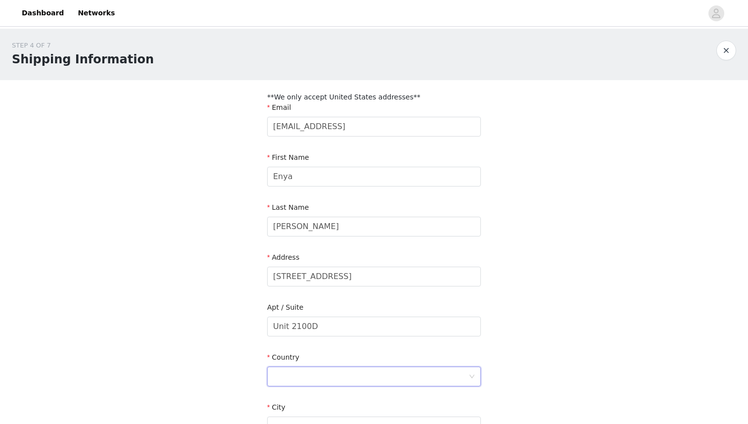
click at [280, 382] on div at bounding box center [370, 376] width 195 height 19
click at [287, 394] on li "United States" at bounding box center [374, 398] width 214 height 16
click at [297, 417] on input "text" at bounding box center [374, 426] width 214 height 20
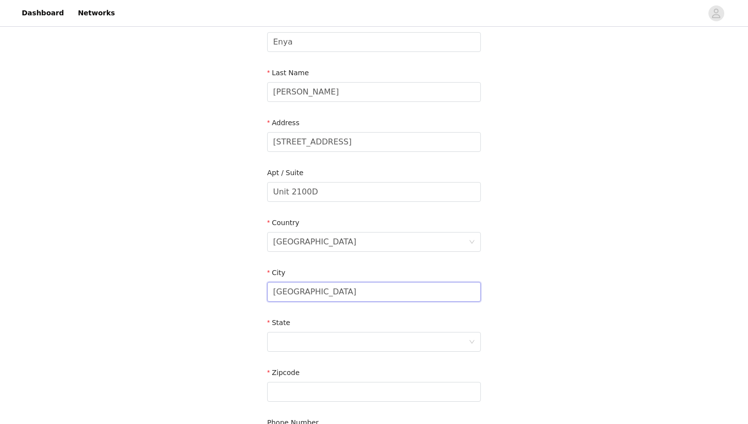
scroll to position [153, 0]
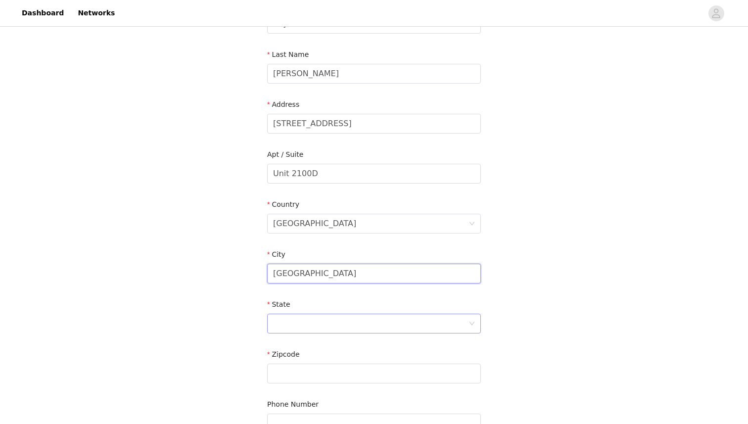
type input "Boston"
click at [297, 324] on div at bounding box center [370, 323] width 195 height 19
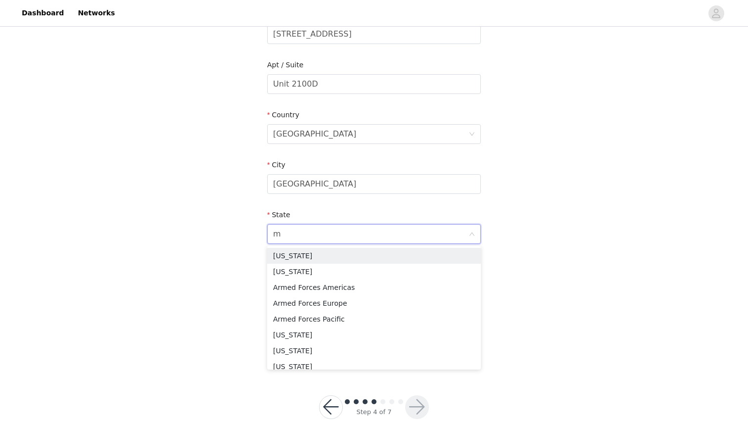
type input "ma"
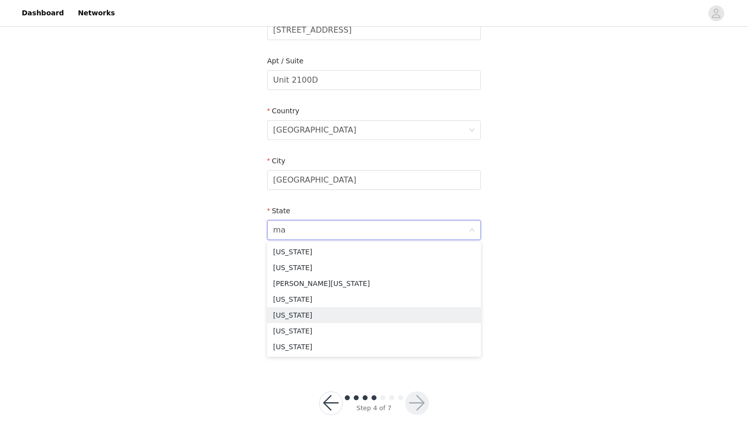
scroll to position [247, 0]
click at [300, 316] on li "Massachusetts" at bounding box center [374, 315] width 214 height 16
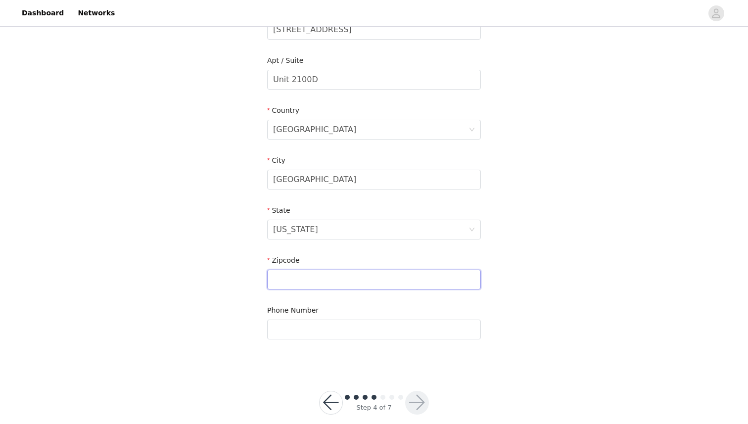
click at [309, 279] on input "text" at bounding box center [374, 279] width 214 height 20
type input "02120"
click at [287, 325] on input "text" at bounding box center [374, 329] width 214 height 20
type input "4247313934"
click at [209, 345] on div "STEP 4 OF 7 Shipping Information **We only accept United States addresses** Ema…" at bounding box center [374, 74] width 748 height 585
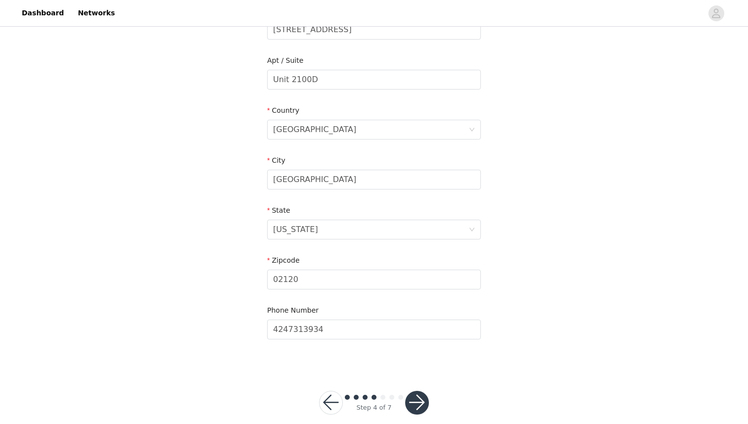
click at [413, 405] on button "button" at bounding box center [417, 403] width 24 height 24
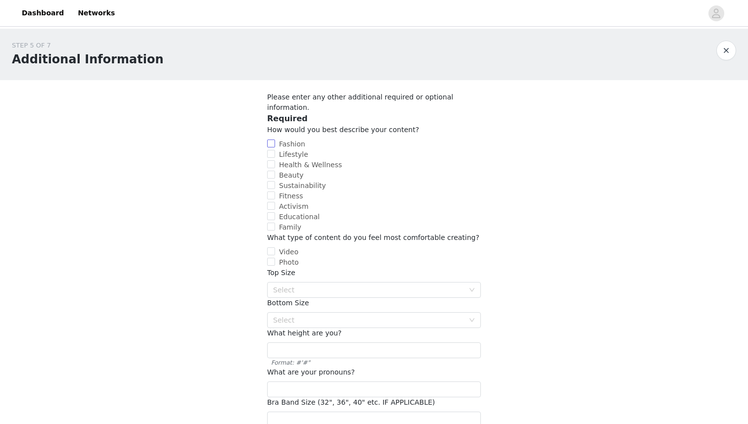
click at [284, 140] on span "Fashion" at bounding box center [292, 144] width 34 height 8
click at [275, 139] on input "Fashion" at bounding box center [271, 143] width 8 height 8
checkbox input "true"
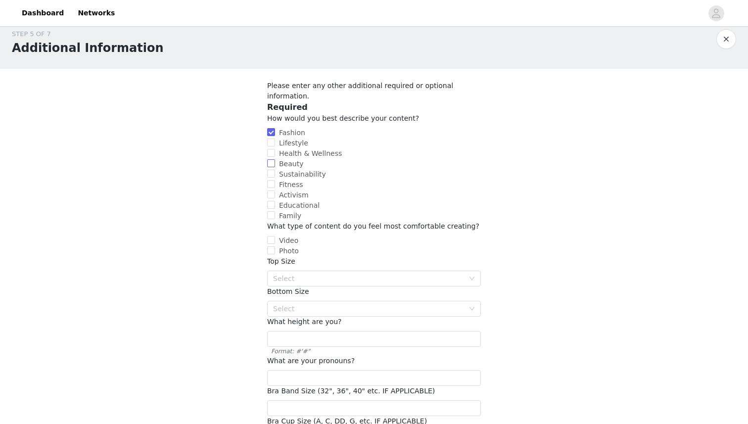
scroll to position [14, 0]
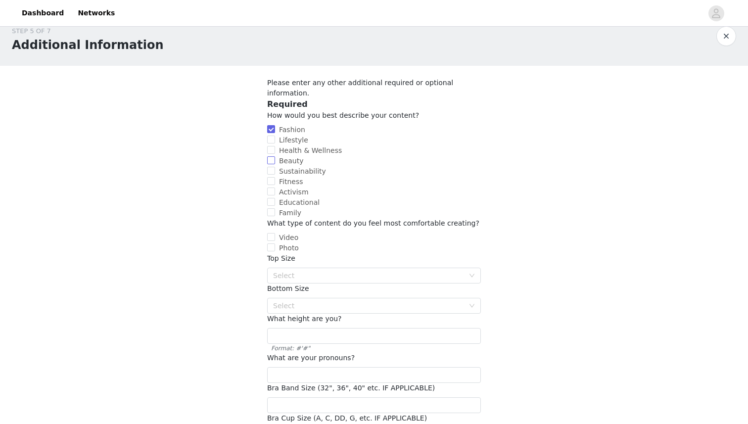
click at [286, 156] on label "Beauty" at bounding box center [372, 161] width 210 height 10
click at [275, 156] on input "Beauty" at bounding box center [271, 160] width 8 height 8
checkbox input "true"
click at [289, 136] on span "Lifestyle" at bounding box center [293, 140] width 37 height 8
click at [275, 135] on input "Lifestyle" at bounding box center [271, 139] width 8 height 8
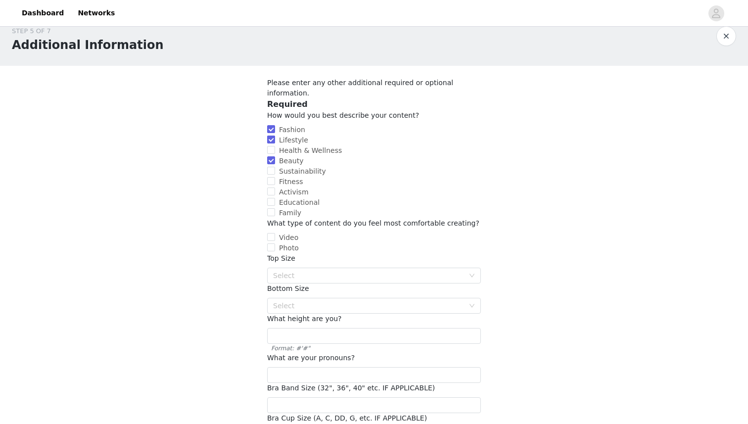
click at [282, 136] on span "Lifestyle" at bounding box center [293, 140] width 37 height 8
click at [275, 135] on input "Lifestyle" at bounding box center [271, 139] width 8 height 8
checkbox input "false"
click at [283, 244] on span "Photo" at bounding box center [289, 248] width 28 height 8
click at [275, 243] on input "Photo" at bounding box center [271, 247] width 8 height 8
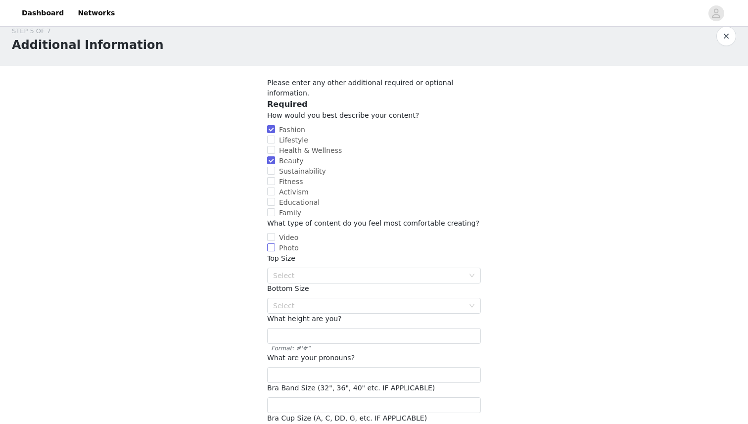
checkbox input "true"
click at [282, 233] on span "Video" at bounding box center [288, 237] width 27 height 8
click at [275, 233] on input "Video" at bounding box center [271, 237] width 8 height 8
checkbox input "true"
click at [297, 270] on div "Select" at bounding box center [368, 275] width 191 height 10
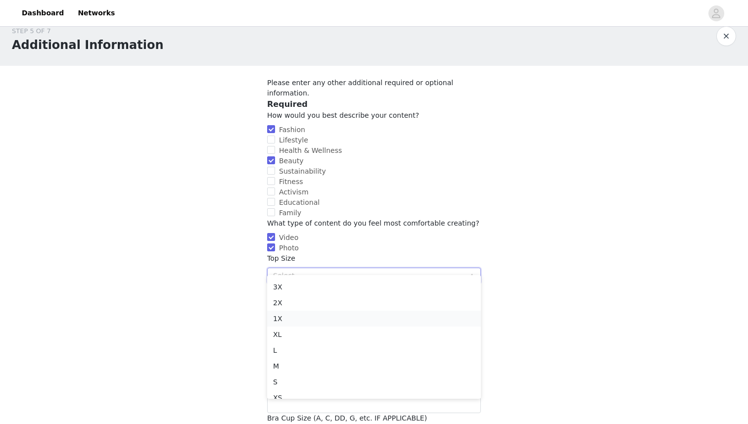
scroll to position [46, 0]
click at [284, 380] on li "S" at bounding box center [374, 381] width 214 height 16
click at [300, 301] on div "Select" at bounding box center [368, 306] width 191 height 10
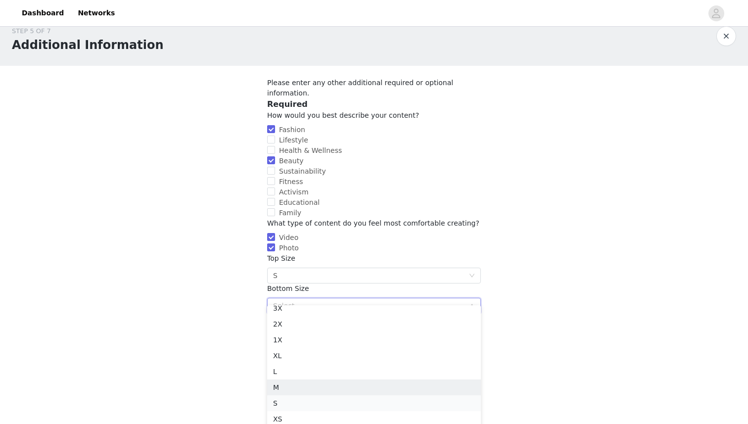
click at [284, 398] on li "S" at bounding box center [374, 403] width 214 height 16
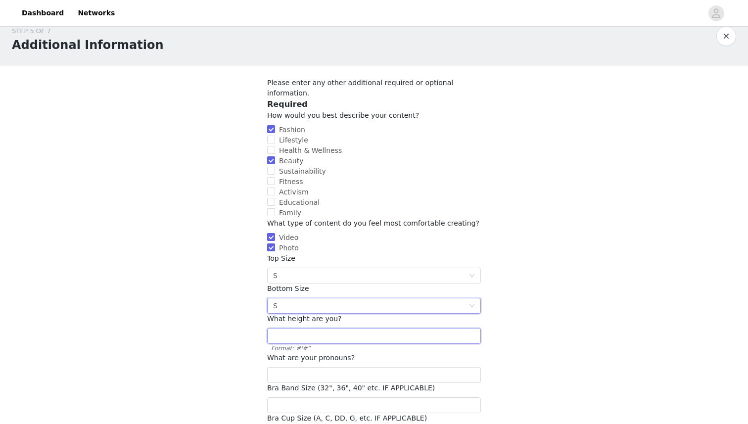
click at [299, 328] on input "text" at bounding box center [374, 336] width 214 height 16
type input "5'7""
click at [339, 369] on input "text" at bounding box center [374, 375] width 214 height 16
type input "she/her"
click at [292, 397] on input "number" at bounding box center [374, 405] width 214 height 16
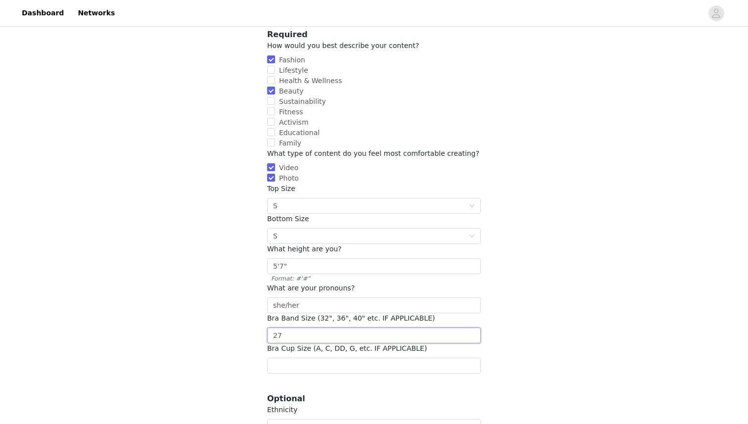
scroll to position [91, 0]
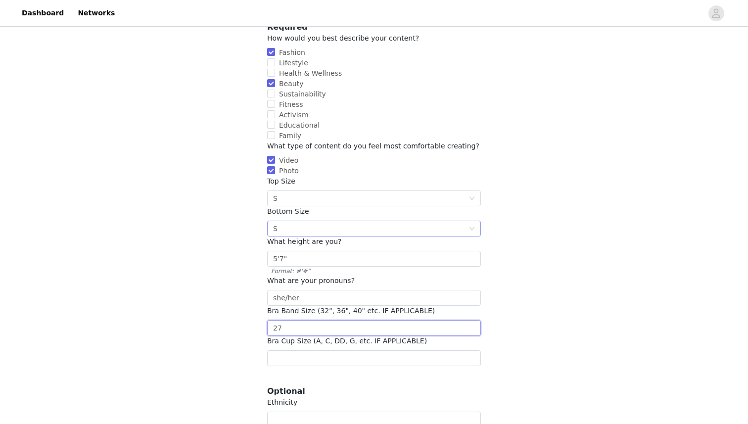
type input "2"
type input "32"
click at [305, 356] on section "Please enter any other additional required or optional information. Required Ho…" at bounding box center [373, 214] width 237 height 450
click at [292, 351] on input "text" at bounding box center [374, 358] width 214 height 16
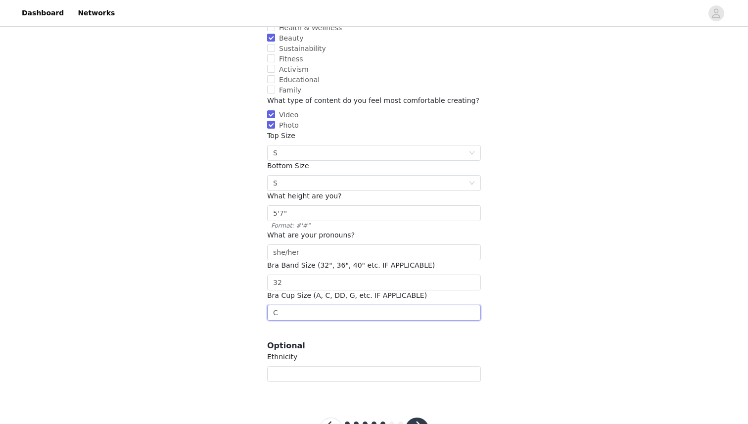
scroll to position [167, 0]
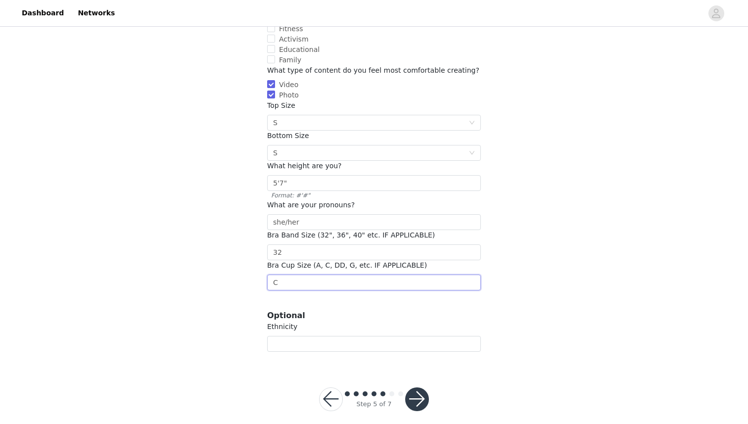
type input "C"
click at [422, 387] on button "button" at bounding box center [417, 399] width 24 height 24
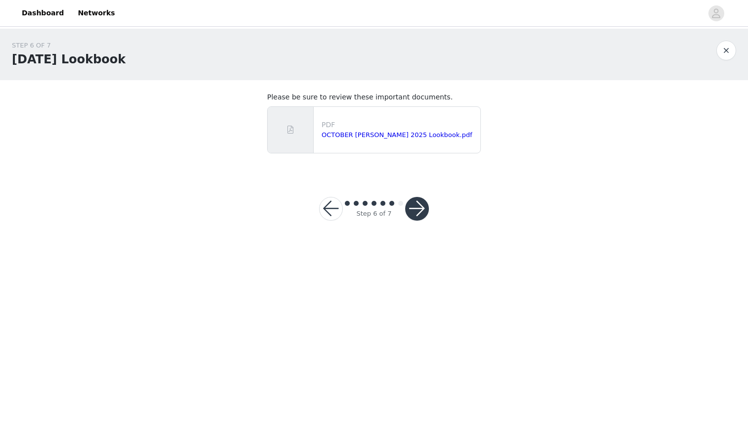
click at [418, 213] on button "button" at bounding box center [417, 209] width 24 height 24
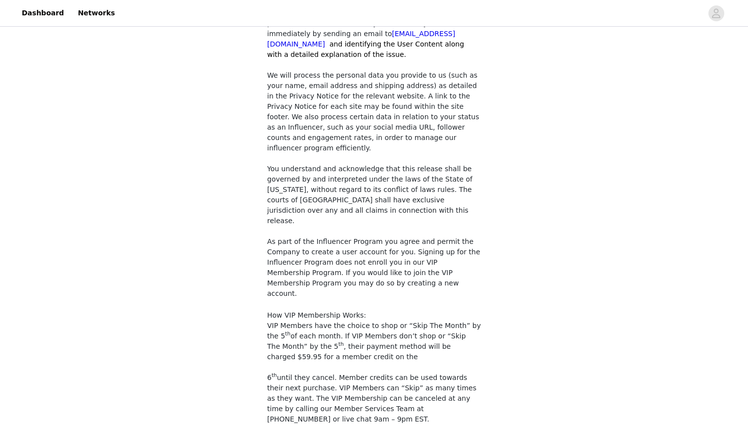
scroll to position [813, 0]
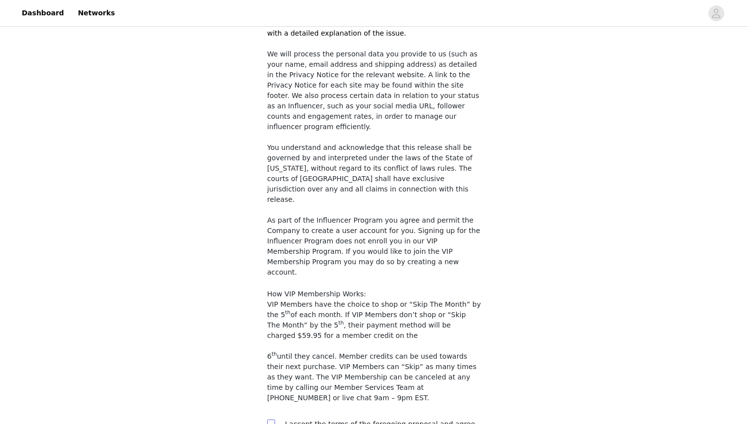
click at [271, 419] on input "checkbox" at bounding box center [270, 422] width 7 height 7
checkbox input "true"
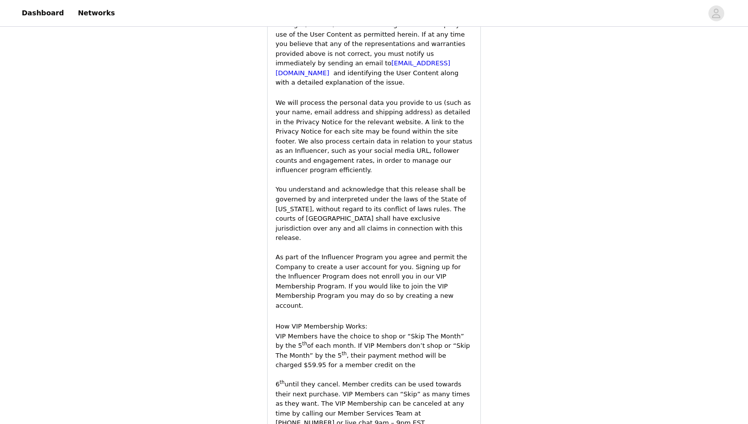
scroll to position [1774, 0]
